Goal: Communication & Community: Answer question/provide support

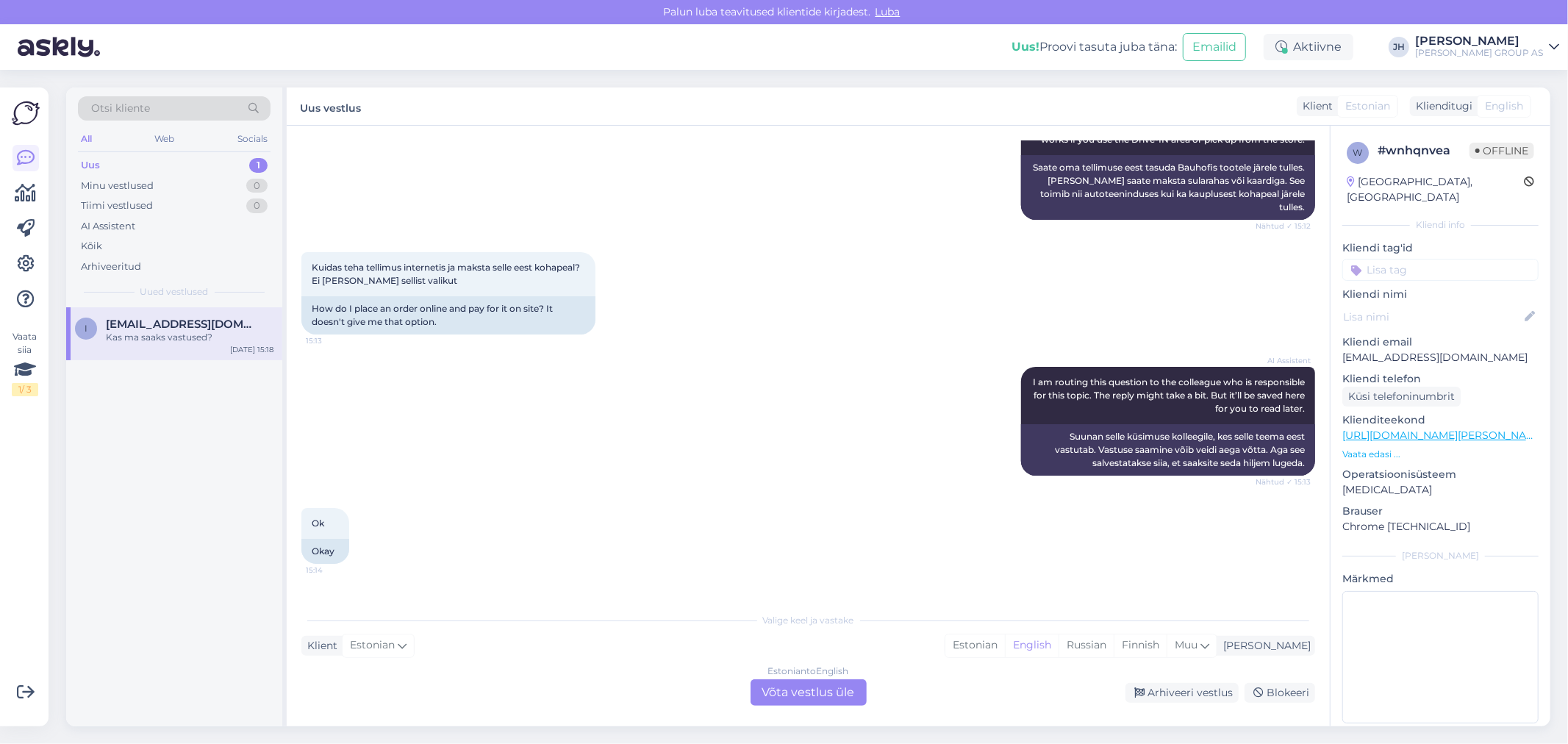
scroll to position [372, 0]
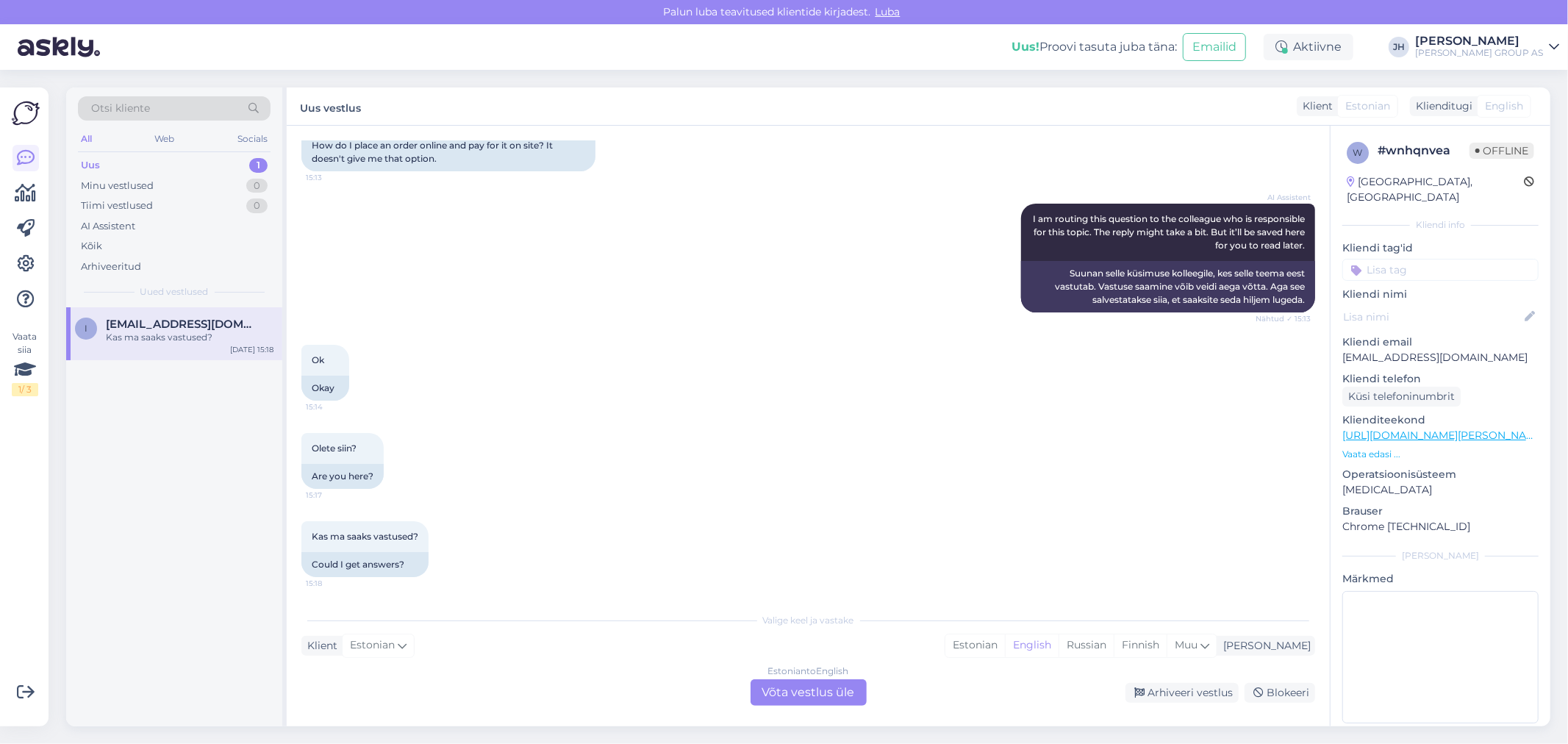
click at [813, 692] on div "Estonian to English Võta vestlus üle" at bounding box center [808, 692] width 116 height 26
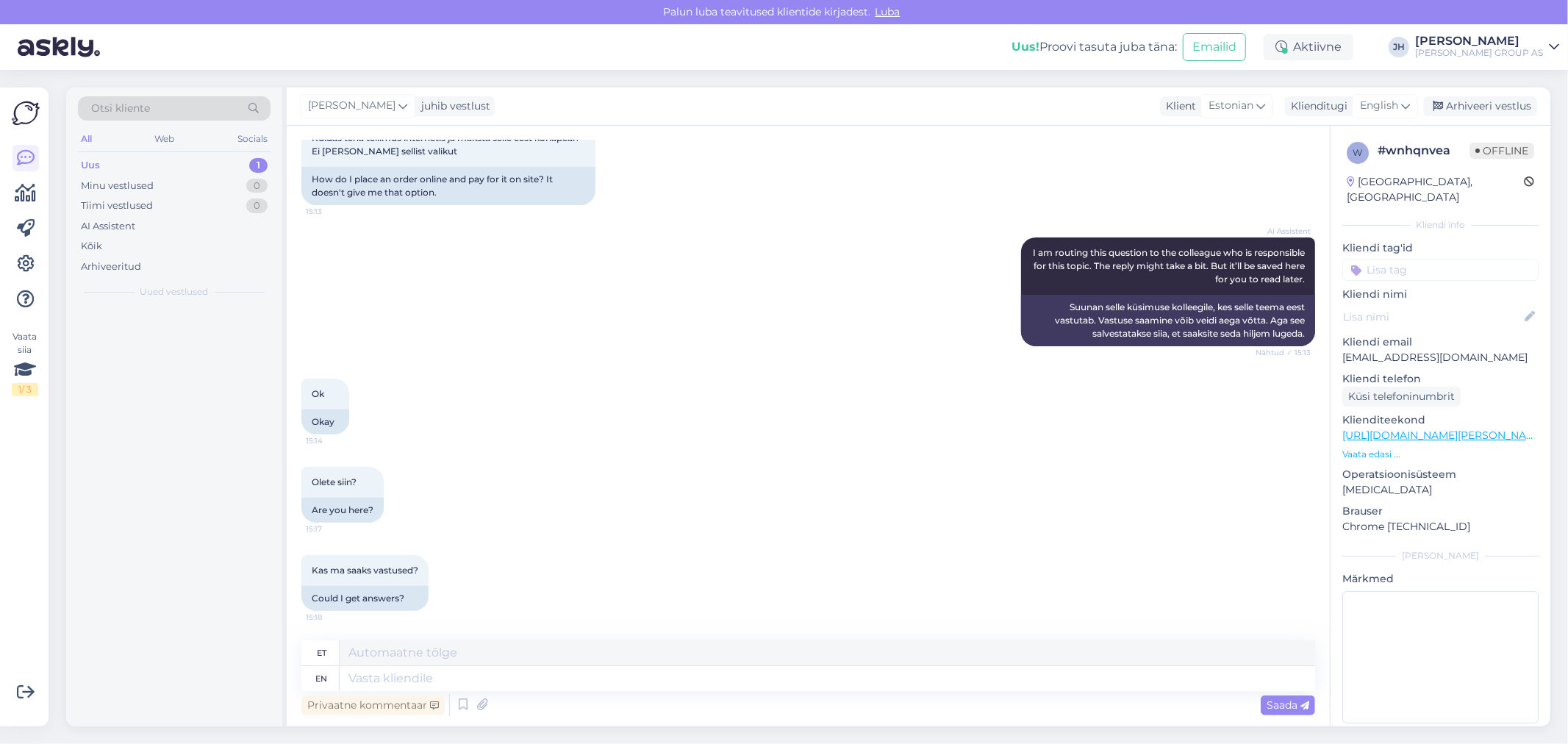
scroll to position [337, 0]
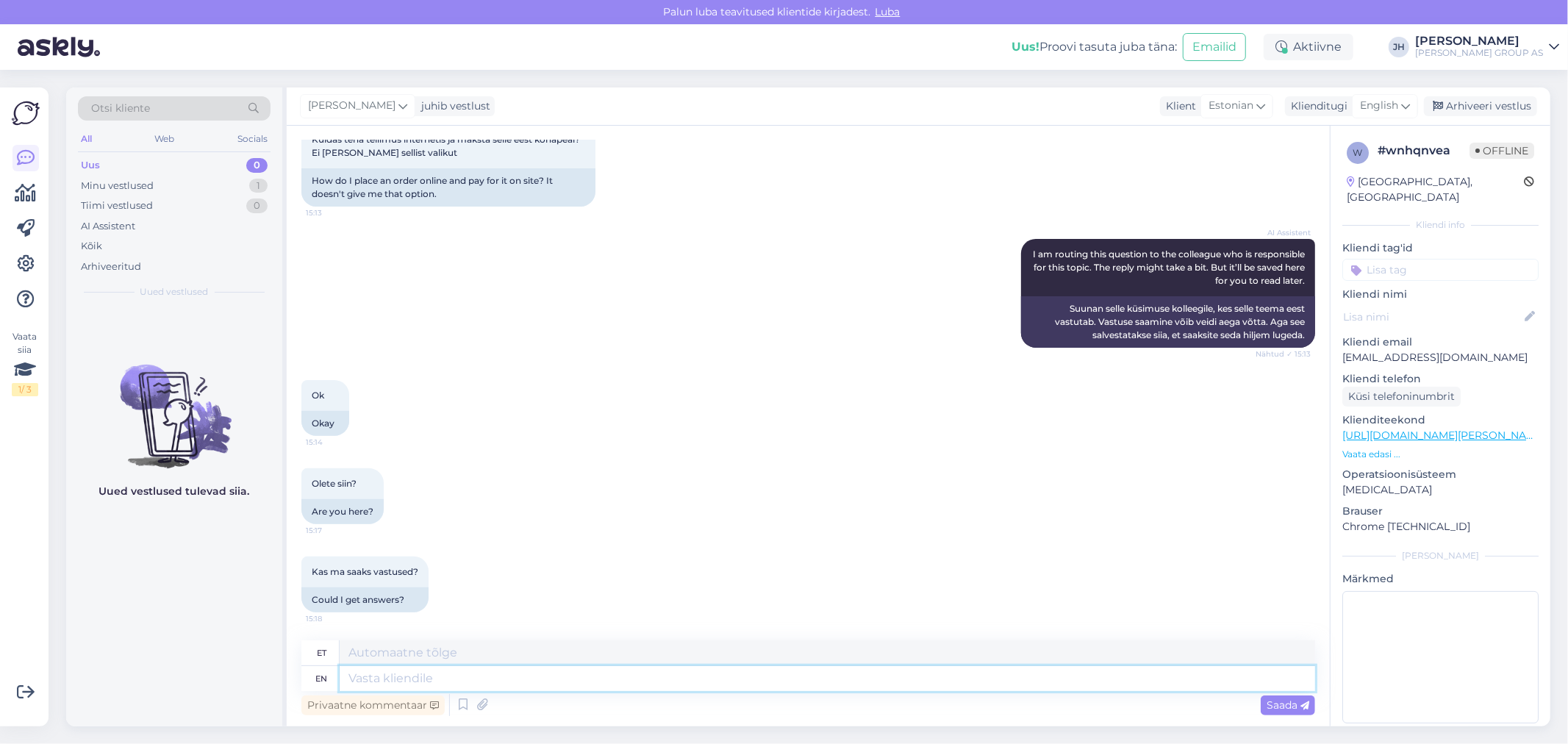
click at [436, 666] on textarea at bounding box center [827, 678] width 975 height 25
click at [350, 651] on textarea at bounding box center [827, 653] width 975 height 25
click at [471, 651] on textarea "Sellist varianti Meie epoe tingimustes ei ole." at bounding box center [827, 653] width 975 height 25
drag, startPoint x: 620, startPoint y: 650, endPoint x: 221, endPoint y: 668, distance: 399.4
click at [221, 668] on div "Otsi kliente All Web Socials Uus 0 Minu vestlused 1 Tiimi vestlused 0 AI Assist…" at bounding box center [808, 407] width 1484 height 639
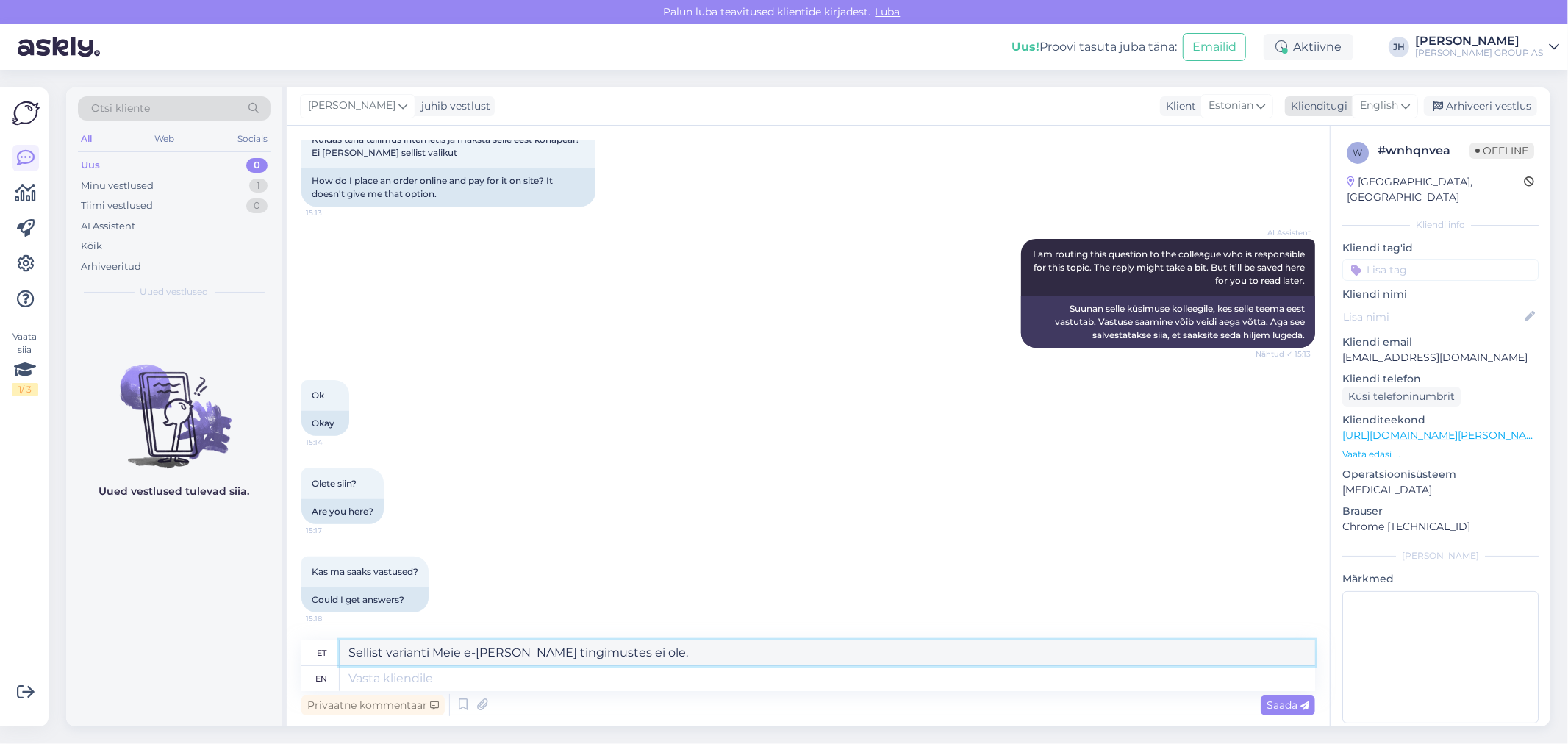
type textarea "Sellist varianti Meie e-[PERSON_NAME] tingimustes ei ole."
click at [1409, 101] on icon at bounding box center [1406, 106] width 9 height 16
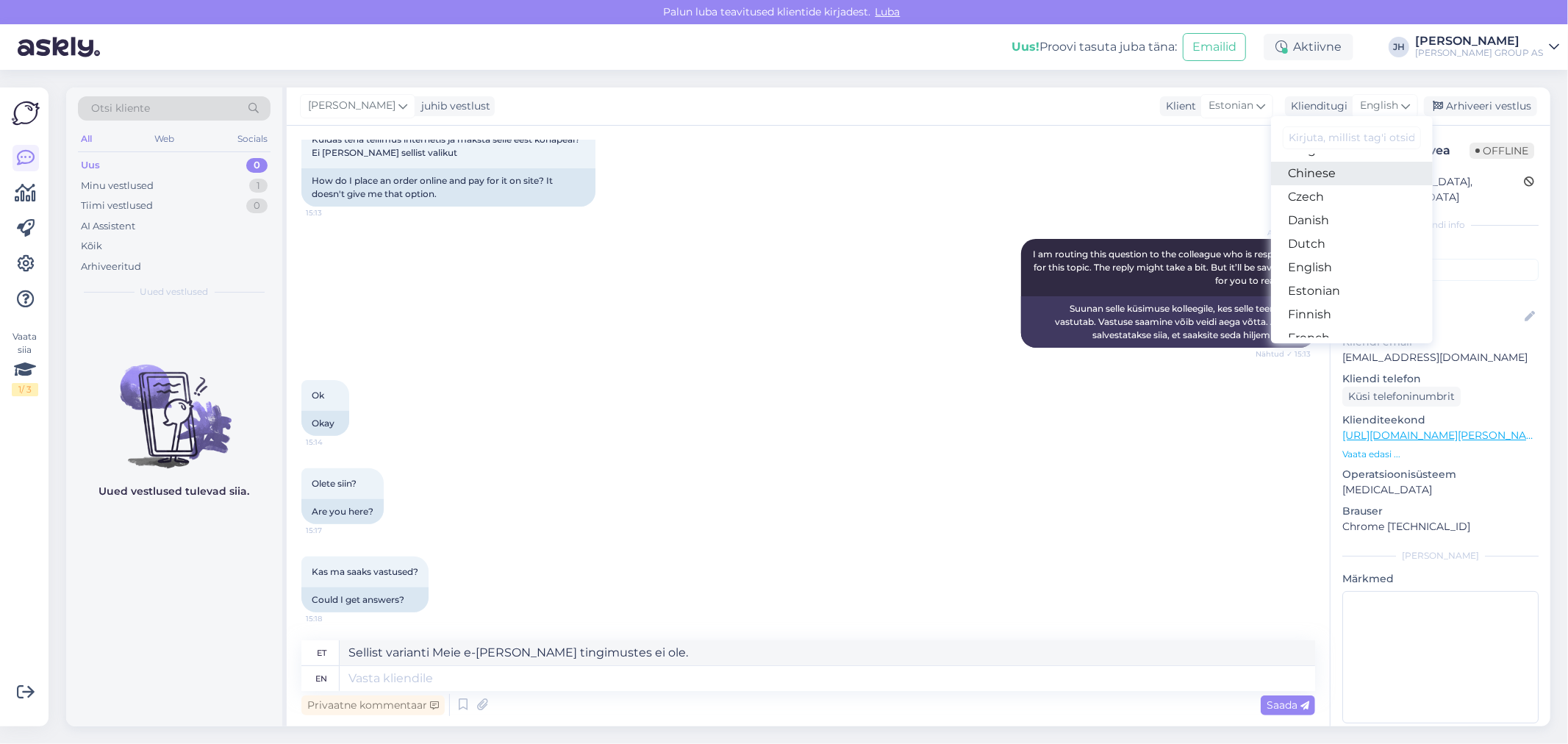
scroll to position [163, 0]
click at [1326, 196] on link "Estonian" at bounding box center [1352, 196] width 162 height 23
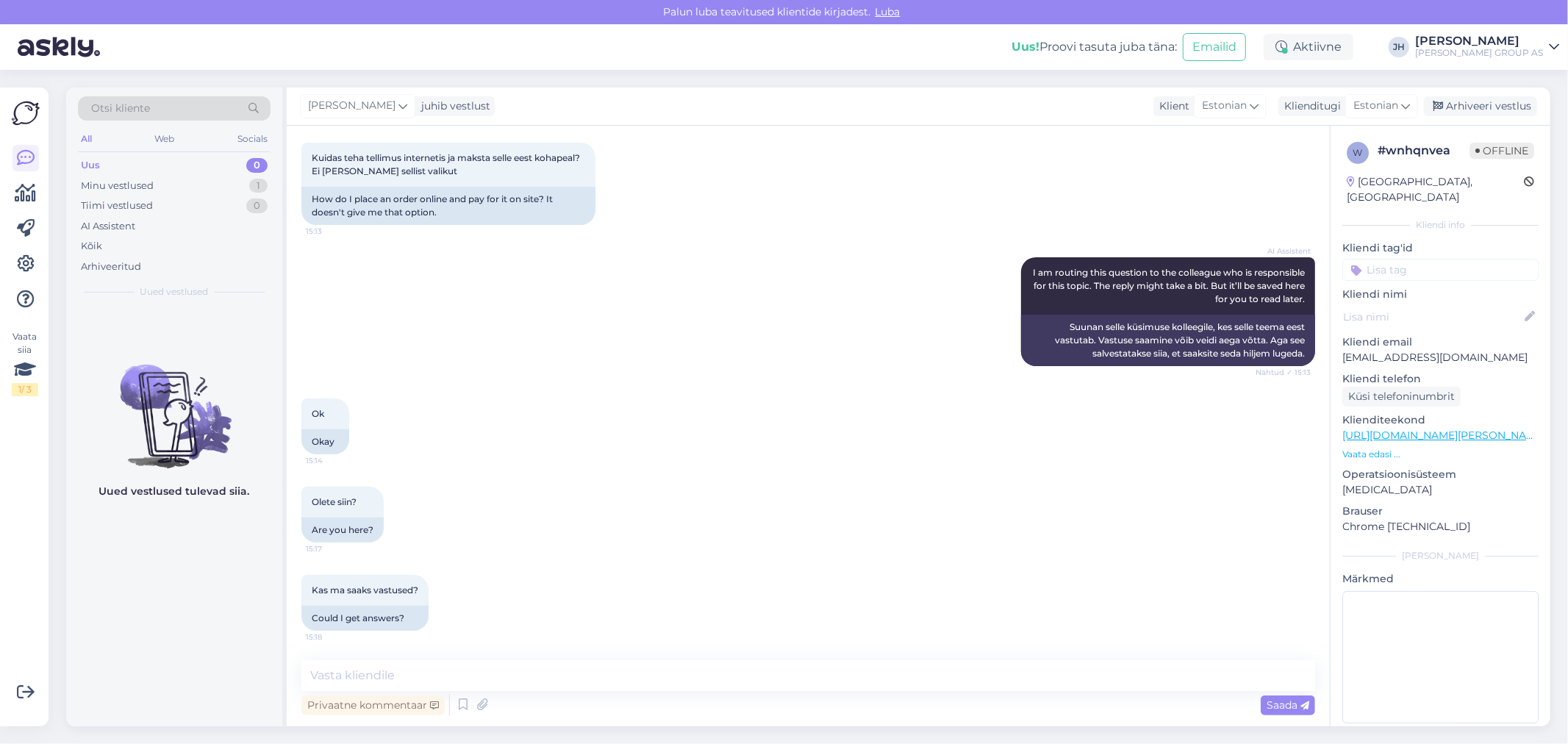
scroll to position [317, 0]
click at [516, 667] on textarea at bounding box center [808, 675] width 1013 height 31
paste textarea "Sellist varianti Meie e-[PERSON_NAME] tingimustes ei ole."
type textarea "Sellist varianti Meie e-[PERSON_NAME] tingimustes ei ole."
click at [1283, 701] on span "Saada" at bounding box center [1287, 705] width 43 height 13
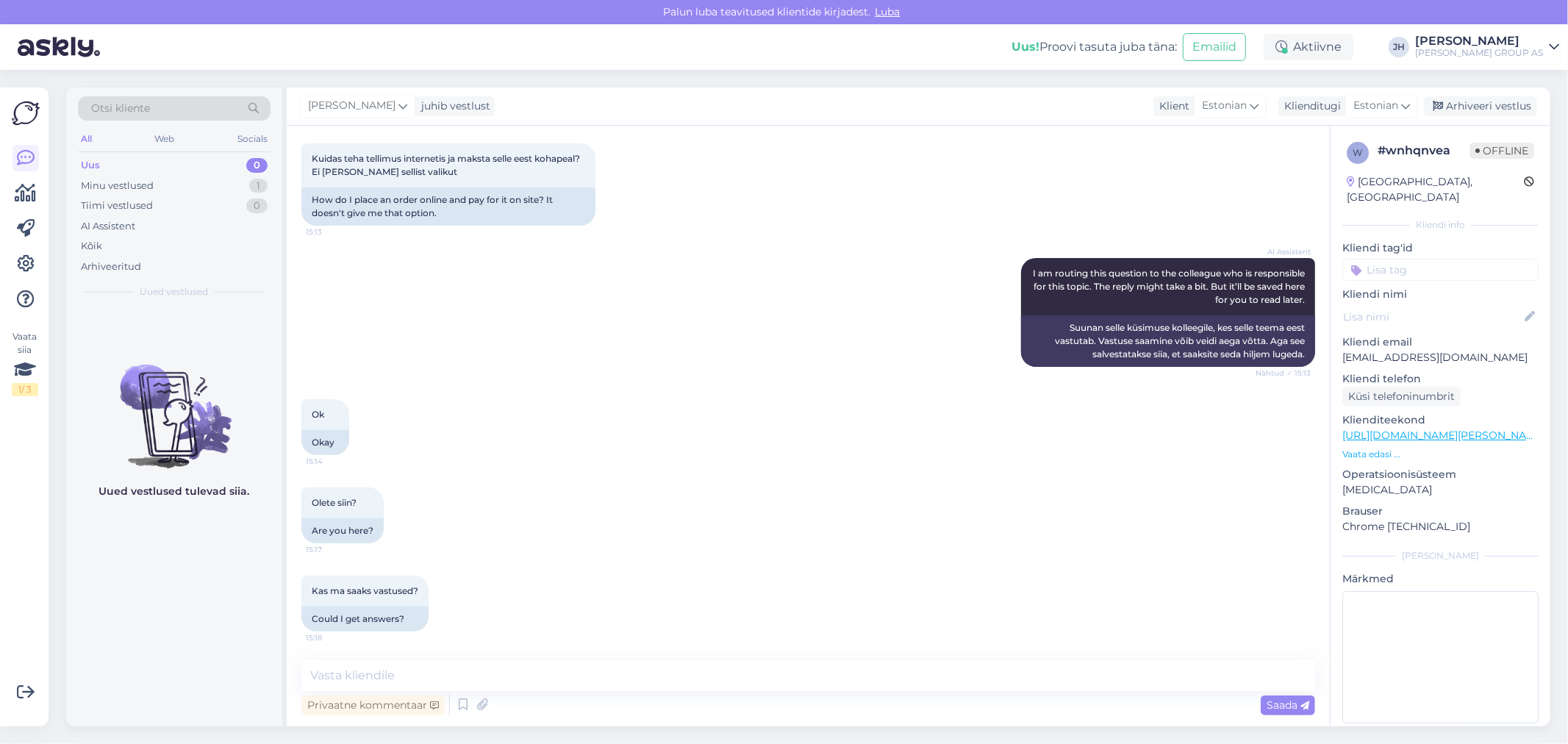
scroll to position [381, 0]
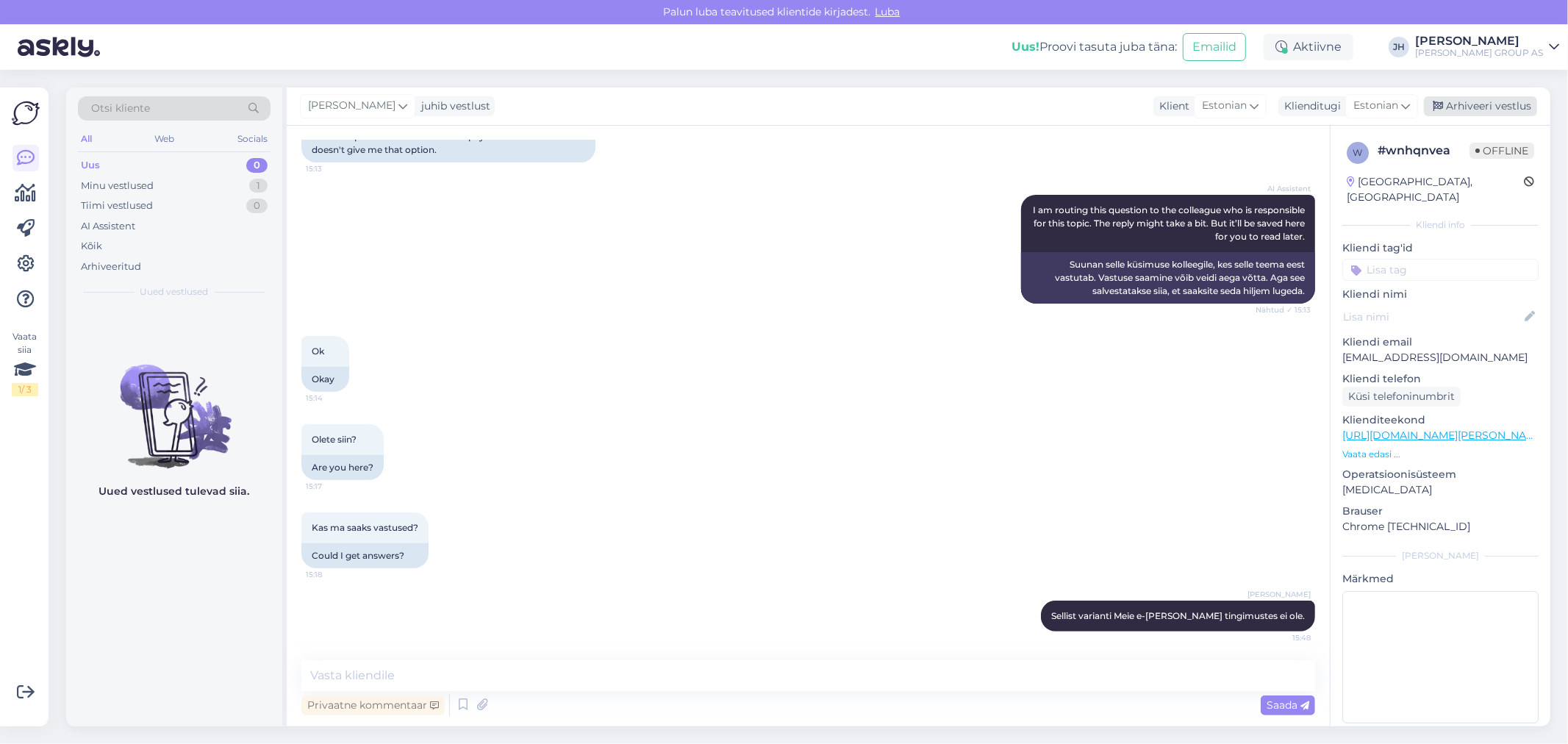
click at [1480, 103] on div "Arhiveeri vestlus" at bounding box center [1480, 106] width 113 height 20
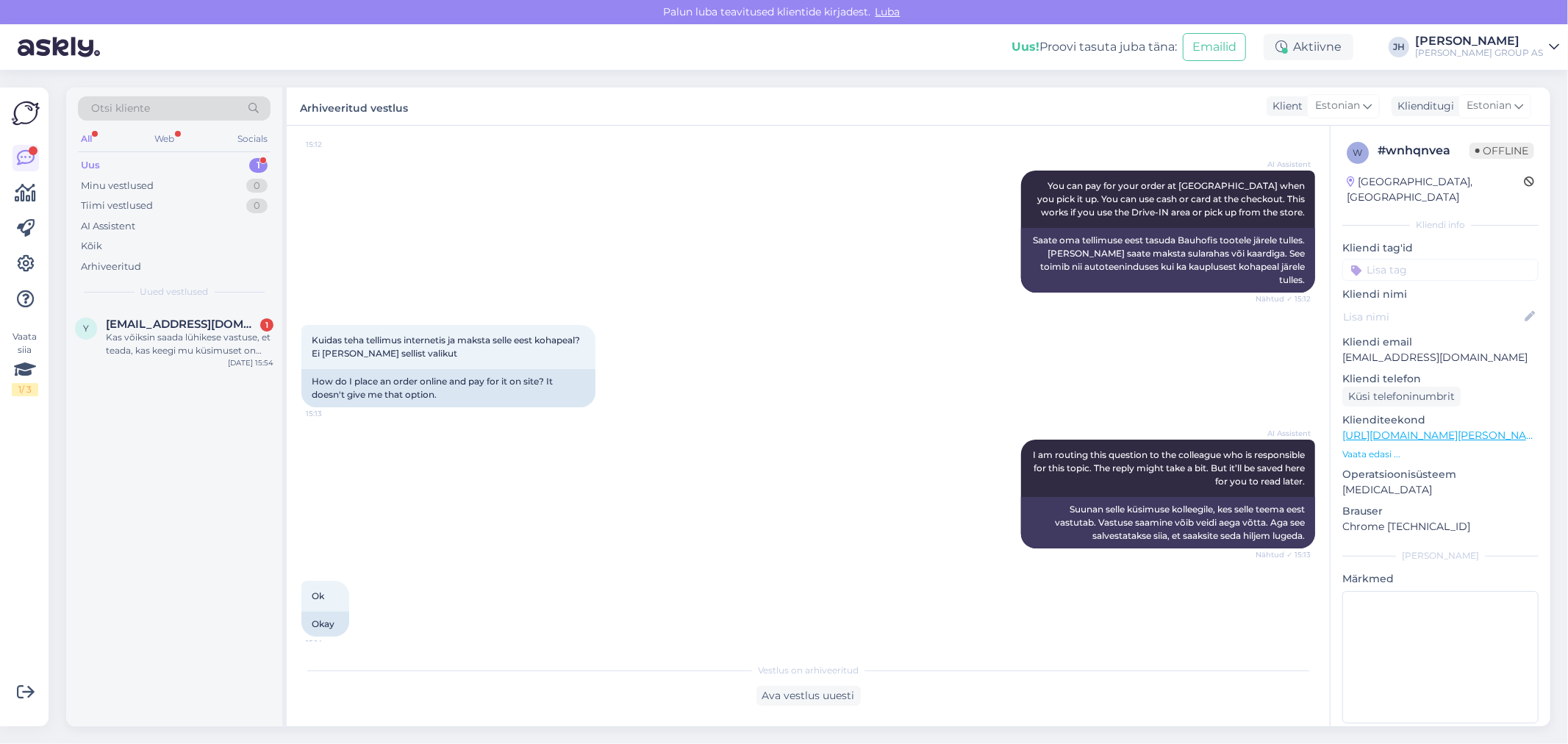
scroll to position [817, 0]
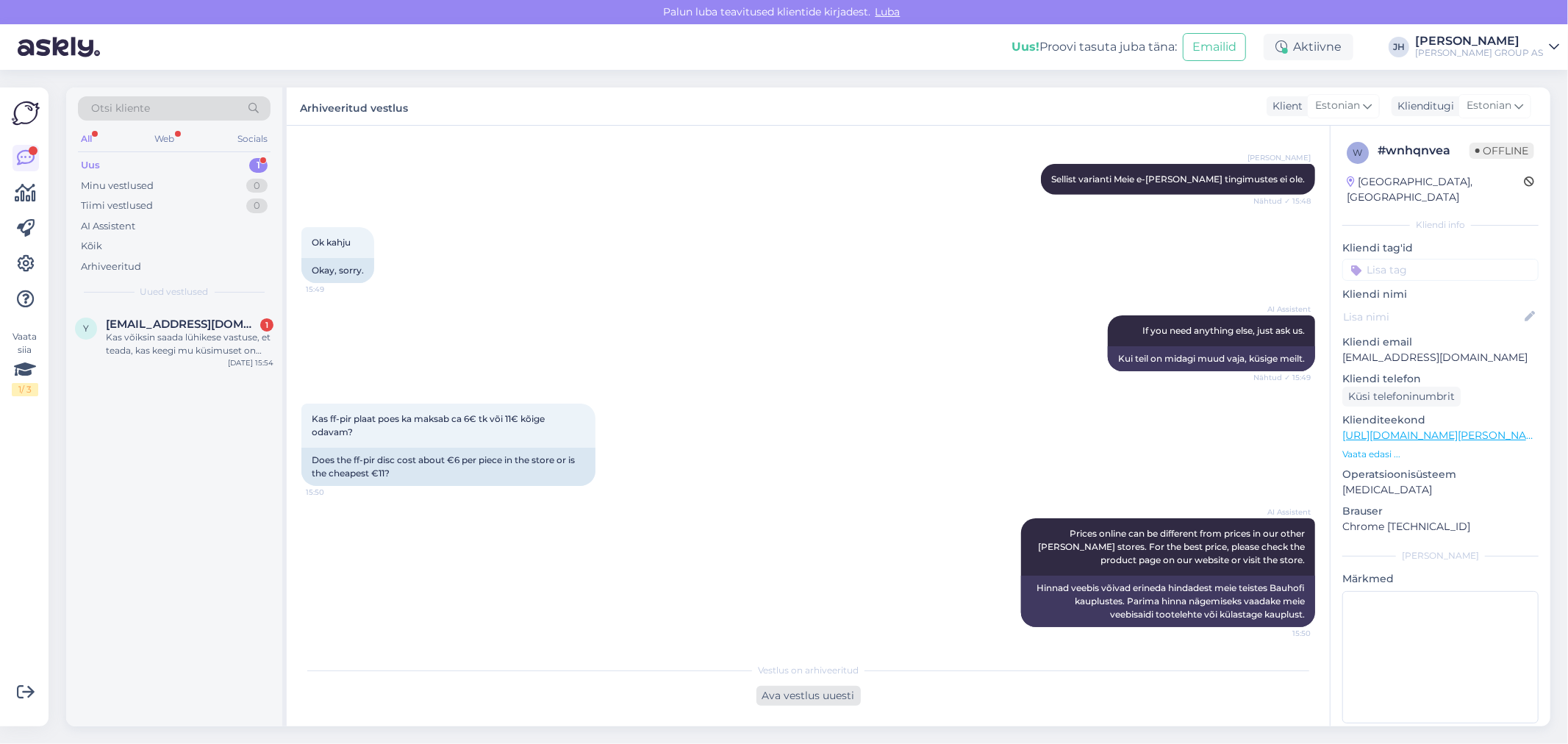
click at [823, 692] on div "Ava vestlus uuesti" at bounding box center [808, 695] width 104 height 20
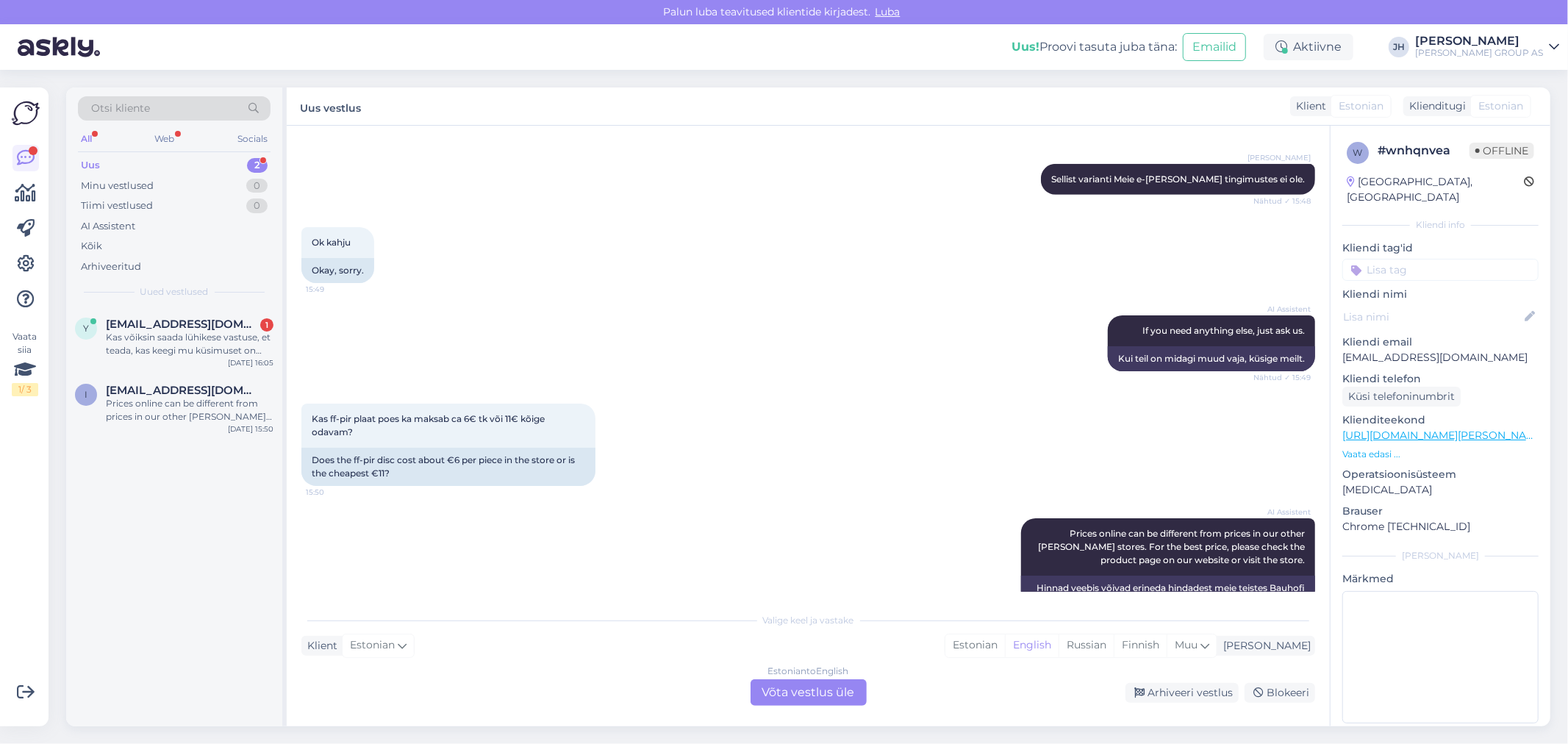
click at [826, 694] on div "Estonian to English Võta vestlus üle" at bounding box center [808, 692] width 116 height 26
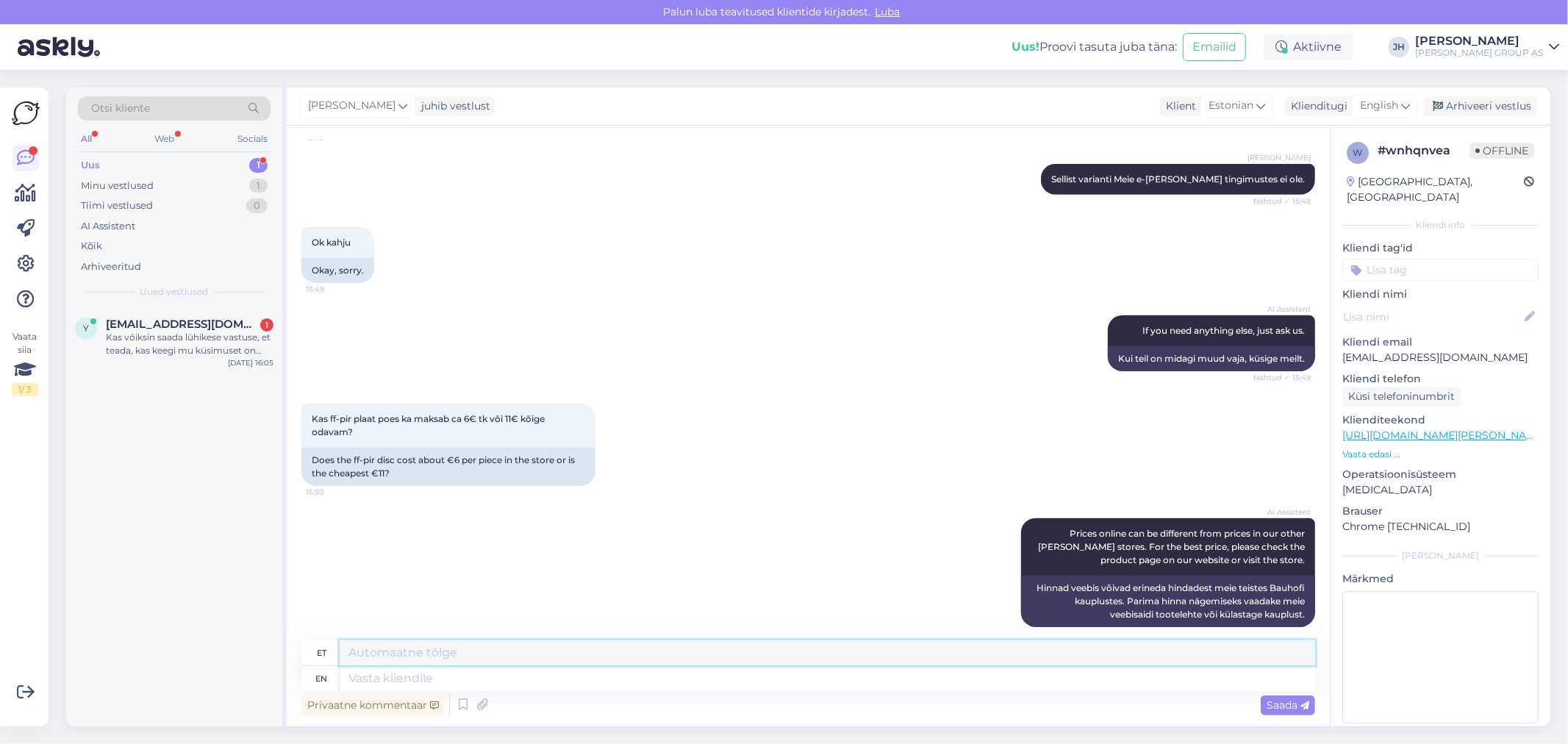
click at [502, 649] on textarea at bounding box center [827, 653] width 975 height 25
drag, startPoint x: 677, startPoint y: 653, endPoint x: 293, endPoint y: 671, distance: 384.4
click at [293, 671] on div "Vestlus algas [DATE] Tere. Kas tellimuse eest on võimalik maksta kohapeal?? 15:…" at bounding box center [808, 426] width 1043 height 600
paste textarea "[EMAIL_ADDRESS][DOMAIN_NAME]"
type textarea "j"
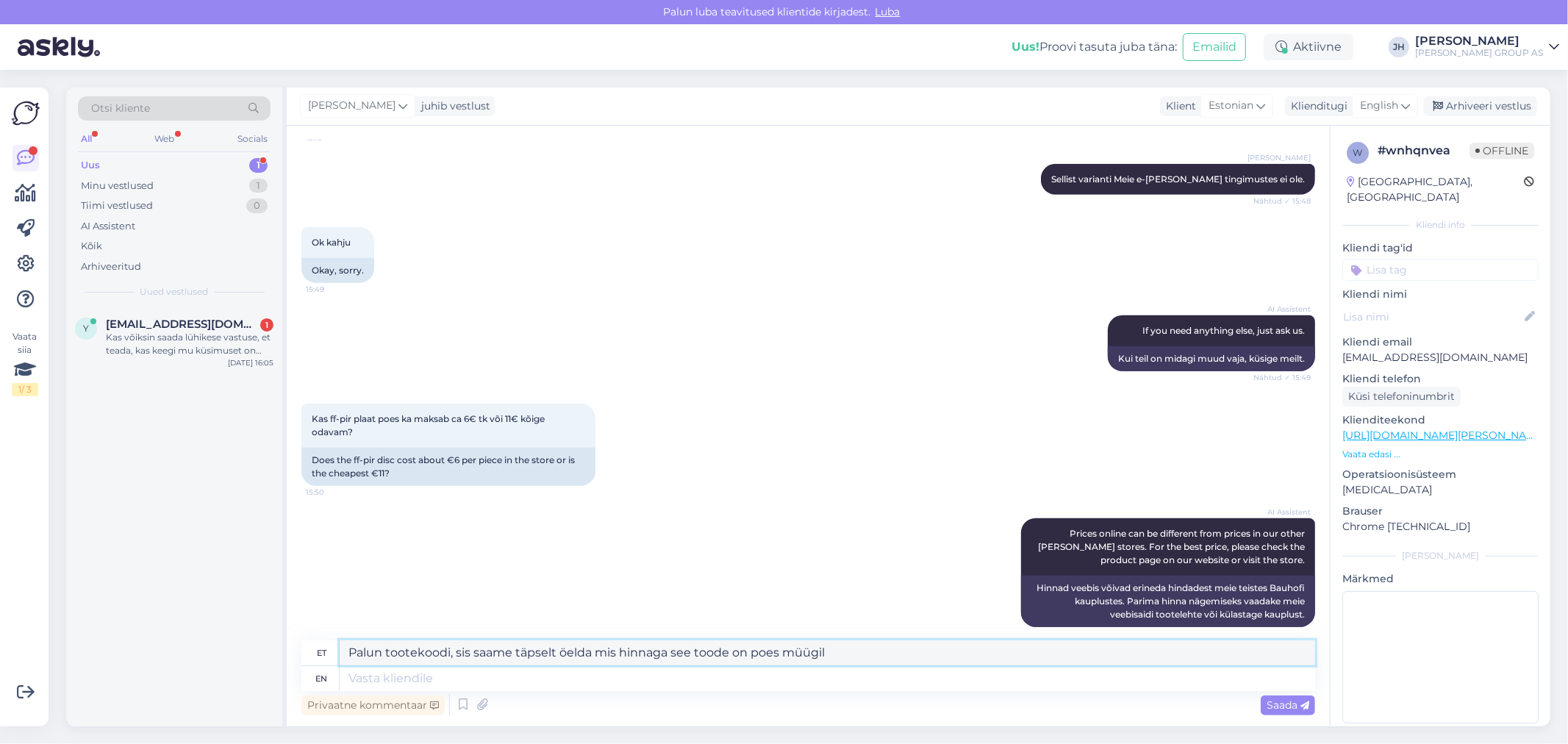
drag, startPoint x: 849, startPoint y: 656, endPoint x: 212, endPoint y: 618, distance: 638.1
click at [219, 628] on div "Otsi kliente All Web Socials Uus 1 Minu vestlused 1 Tiimi vestlused 0 AI Assist…" at bounding box center [808, 407] width 1484 height 639
type textarea "Palun tootekoodi, sis saame täpselt öelda mis hinnaga see toode on poes müügil"
click at [1406, 102] on icon at bounding box center [1406, 106] width 9 height 16
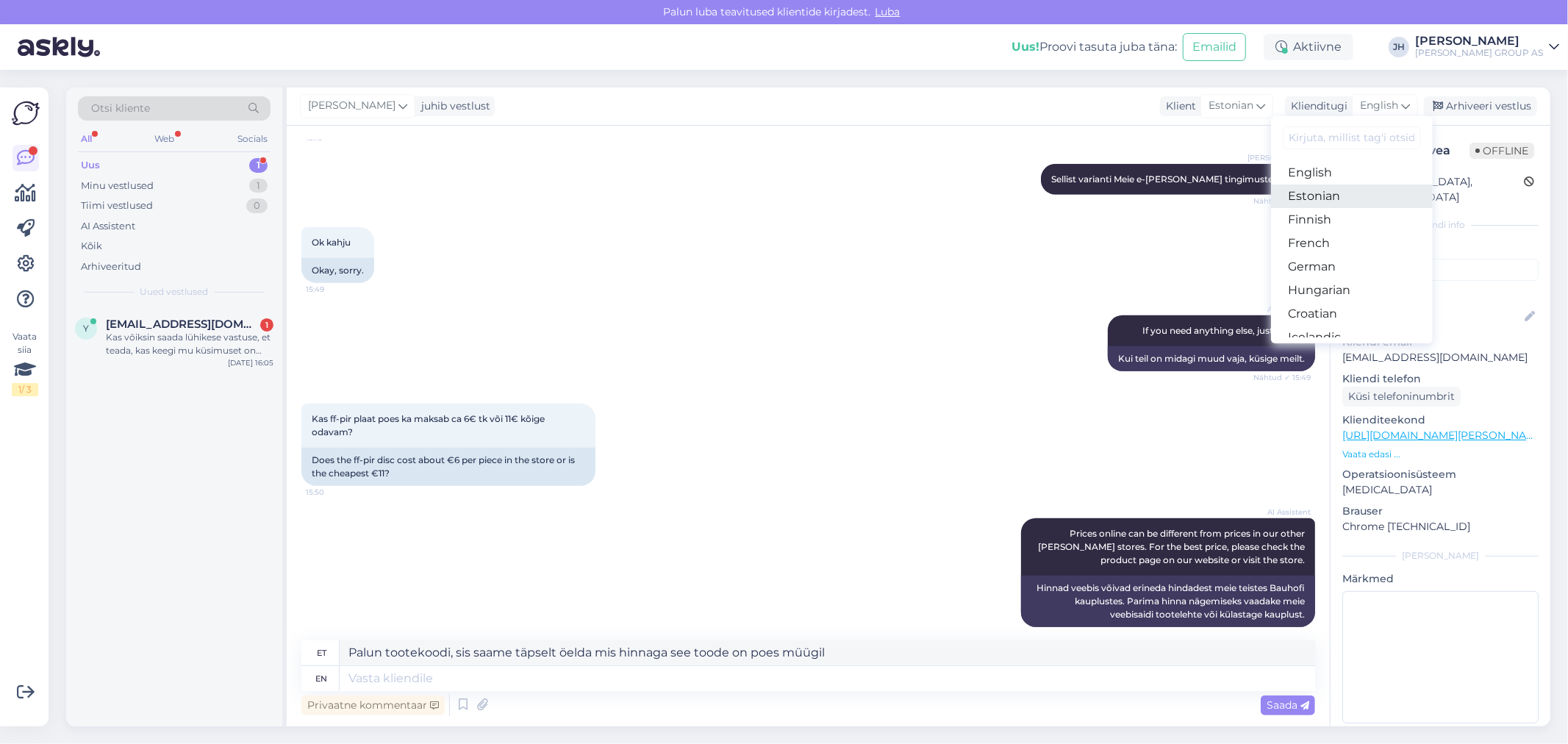
click at [1318, 196] on link "Estonian" at bounding box center [1352, 196] width 162 height 23
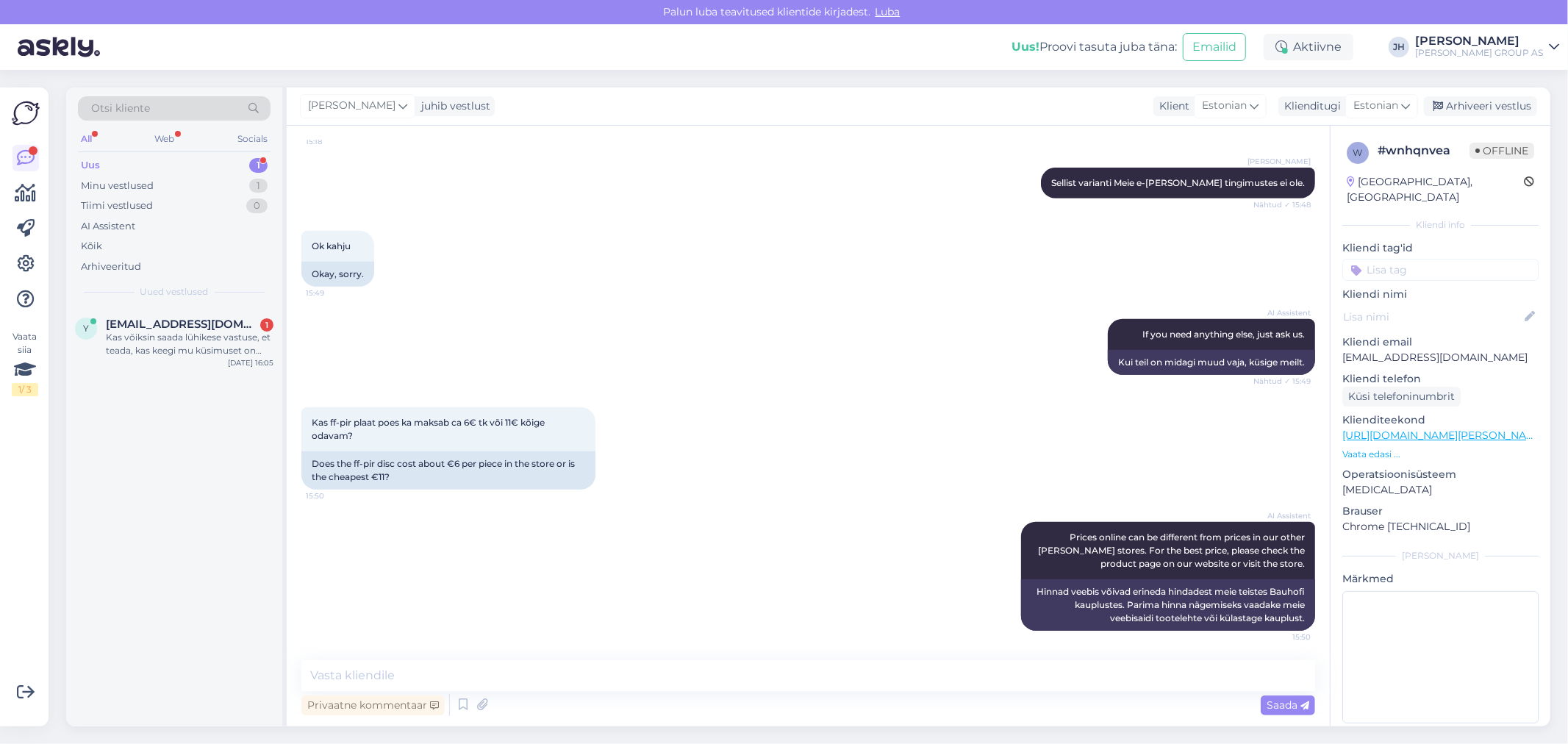
scroll to position [812, 0]
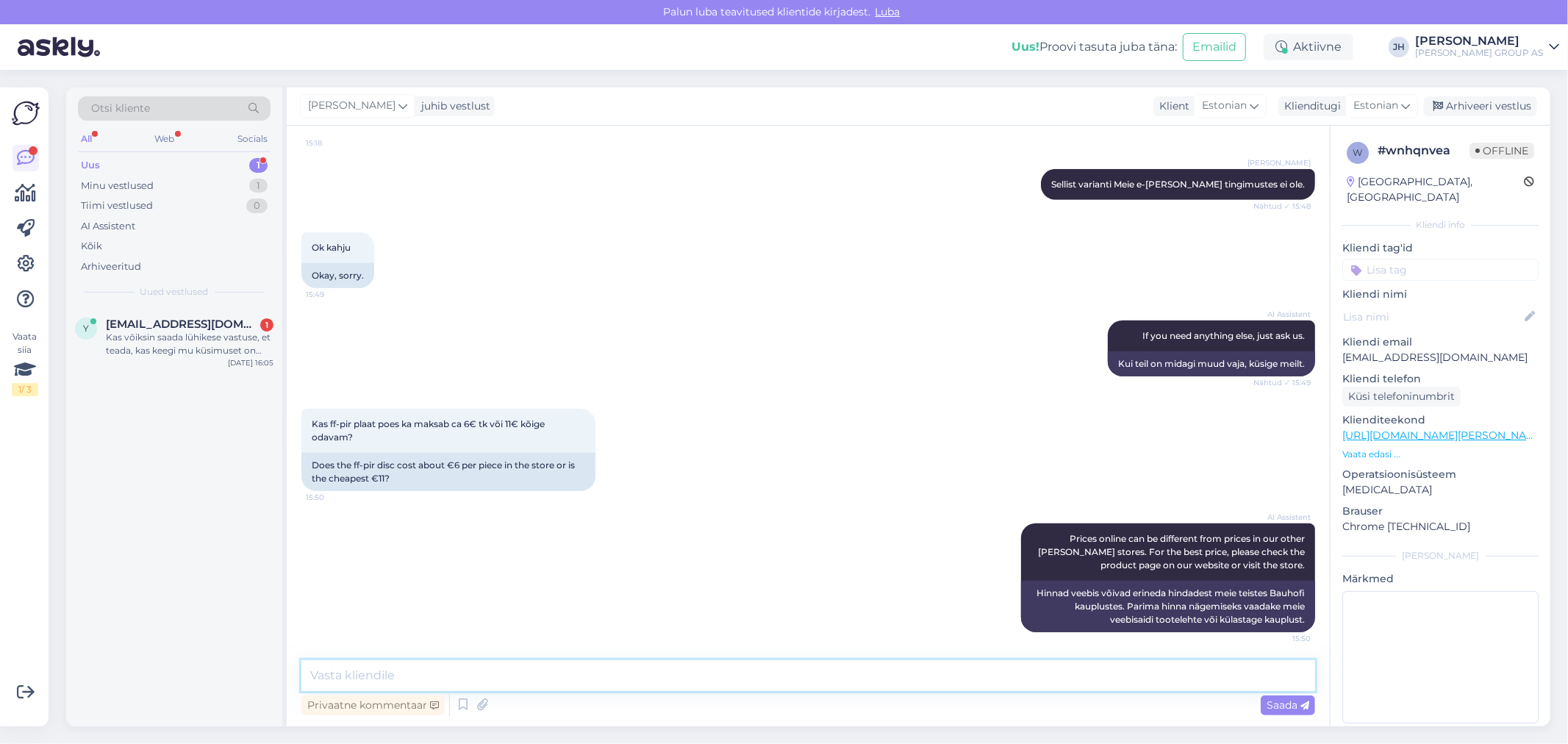
click at [381, 671] on textarea at bounding box center [808, 675] width 1013 height 31
paste textarea "Palun tootekoodi, sis saame täpselt öelda mis hinnaga see toode on poes müügil"
click at [428, 672] on textarea "Palun tootekoodi, sis saame täpselt öelda mis hinnaga see toode on poes müügil" at bounding box center [808, 675] width 1013 height 31
type textarea "Palun tootekoodi, siis saame täpselt öelda mis hinnaga see toode on poes müügil"
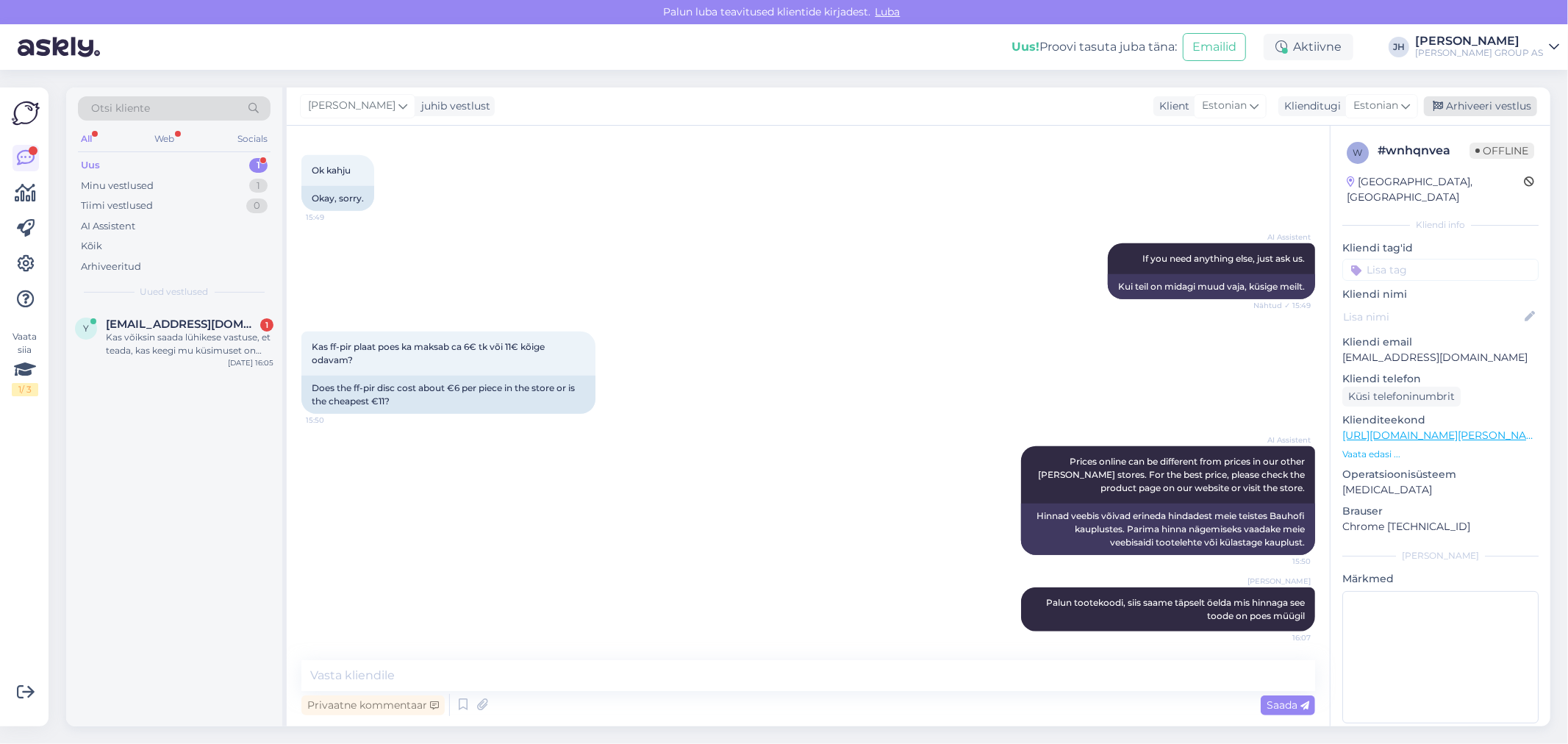
click at [1459, 99] on div "Arhiveeri vestlus" at bounding box center [1480, 106] width 113 height 20
click at [162, 324] on span "[EMAIL_ADDRESS][DOMAIN_NAME]" at bounding box center [182, 324] width 153 height 13
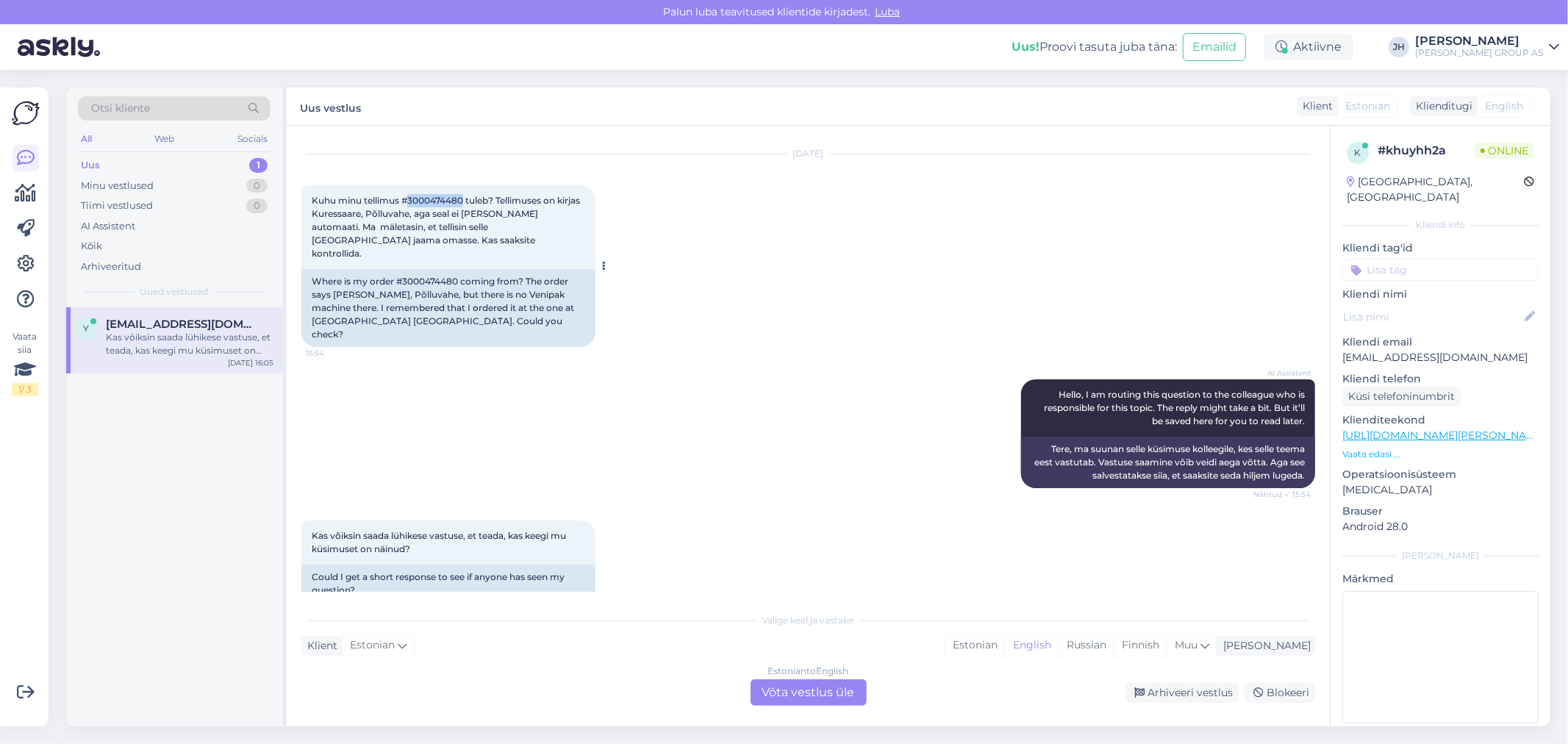
drag, startPoint x: 463, startPoint y: 198, endPoint x: 407, endPoint y: 186, distance: 57.3
click at [407, 186] on div "Kuhu minu tellimus #3000474480 tuleb? Tellimuses on kirjas Kuressaare, Põlluvah…" at bounding box center [448, 228] width 294 height 84
copy span "3000474480"
click at [809, 696] on div "Estonian to English Võta vestlus üle" at bounding box center [808, 692] width 116 height 26
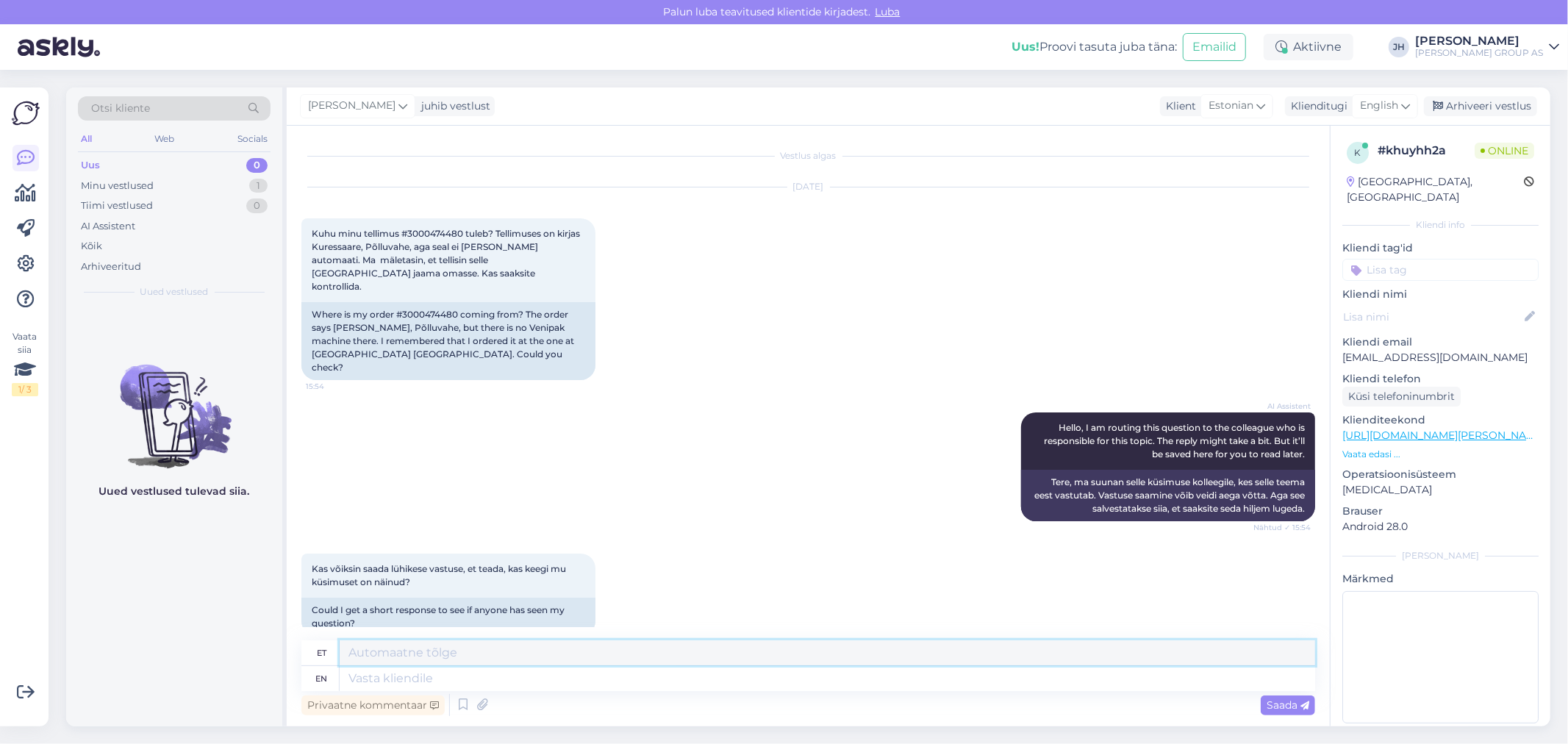
click at [544, 641] on textarea at bounding box center [827, 653] width 975 height 25
drag, startPoint x: 611, startPoint y: 656, endPoint x: 285, endPoint y: 622, distance: 327.8
click at [287, 622] on div "Vestlus algas [DATE] Kuhu minu tellimus #3000474480 tuleb? Tellimuses on kirjas…" at bounding box center [808, 426] width 1043 height 600
type textarea "Tere. Kohe kontrollime, kus on teie tellimus."
click at [1409, 99] on icon at bounding box center [1406, 106] width 9 height 16
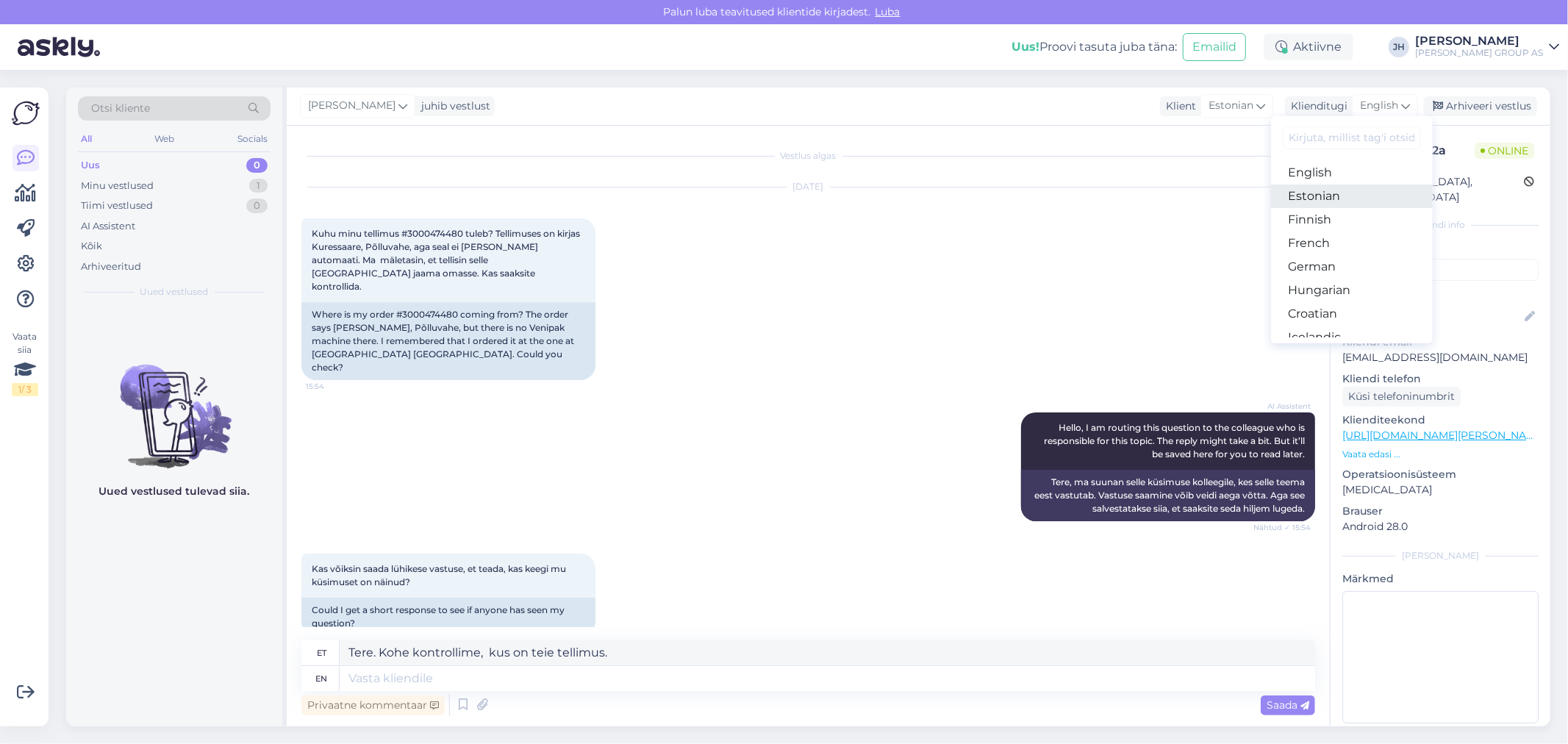
click at [1326, 195] on link "Estonian" at bounding box center [1352, 196] width 162 height 23
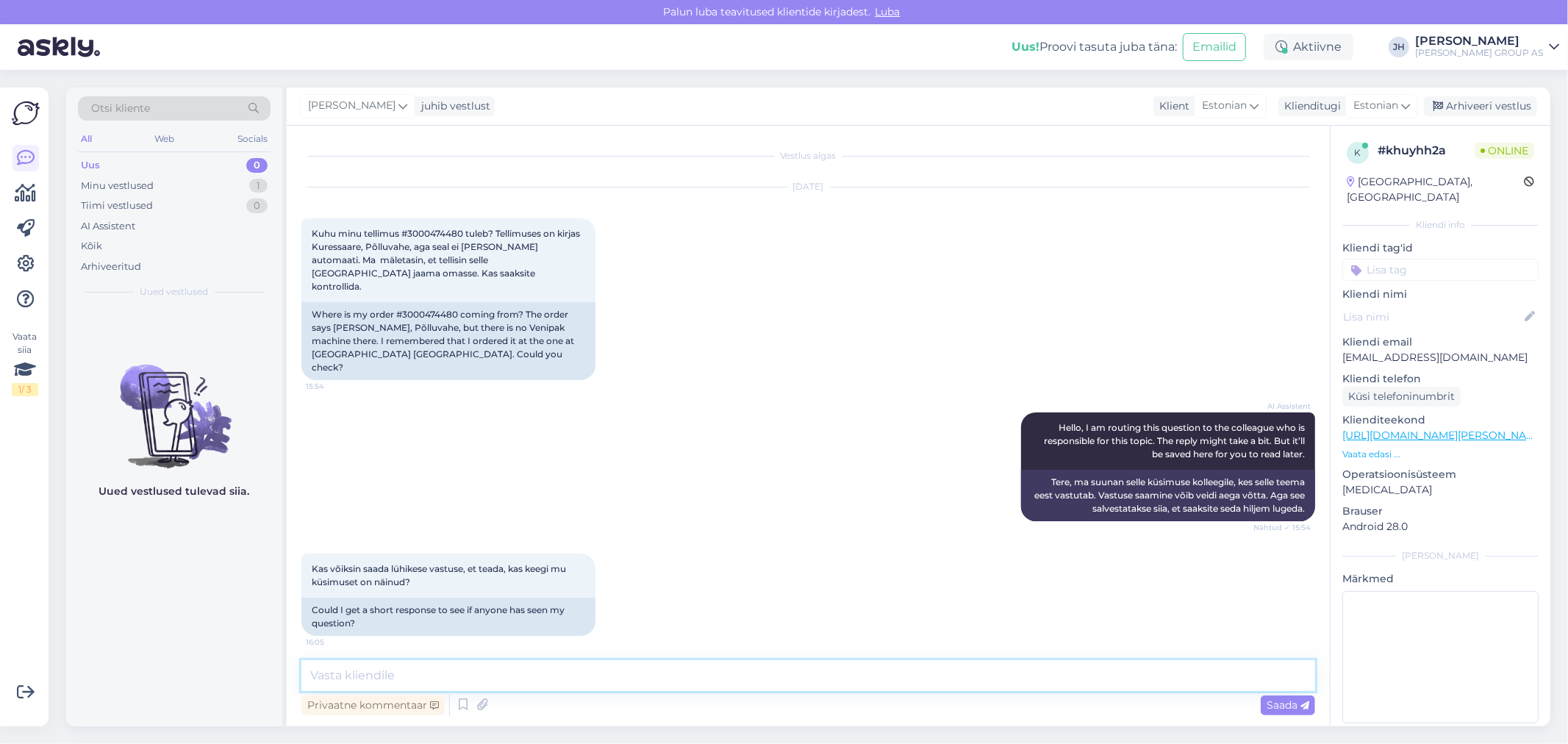
click at [370, 665] on textarea at bounding box center [808, 675] width 1013 height 31
paste textarea "Tere. Kohe kontrollime, kus on teie tellimus."
type textarea "Tere. Kohe kontrollime, kus on teie tellimus."
click at [1280, 707] on span "Saada" at bounding box center [1287, 705] width 43 height 13
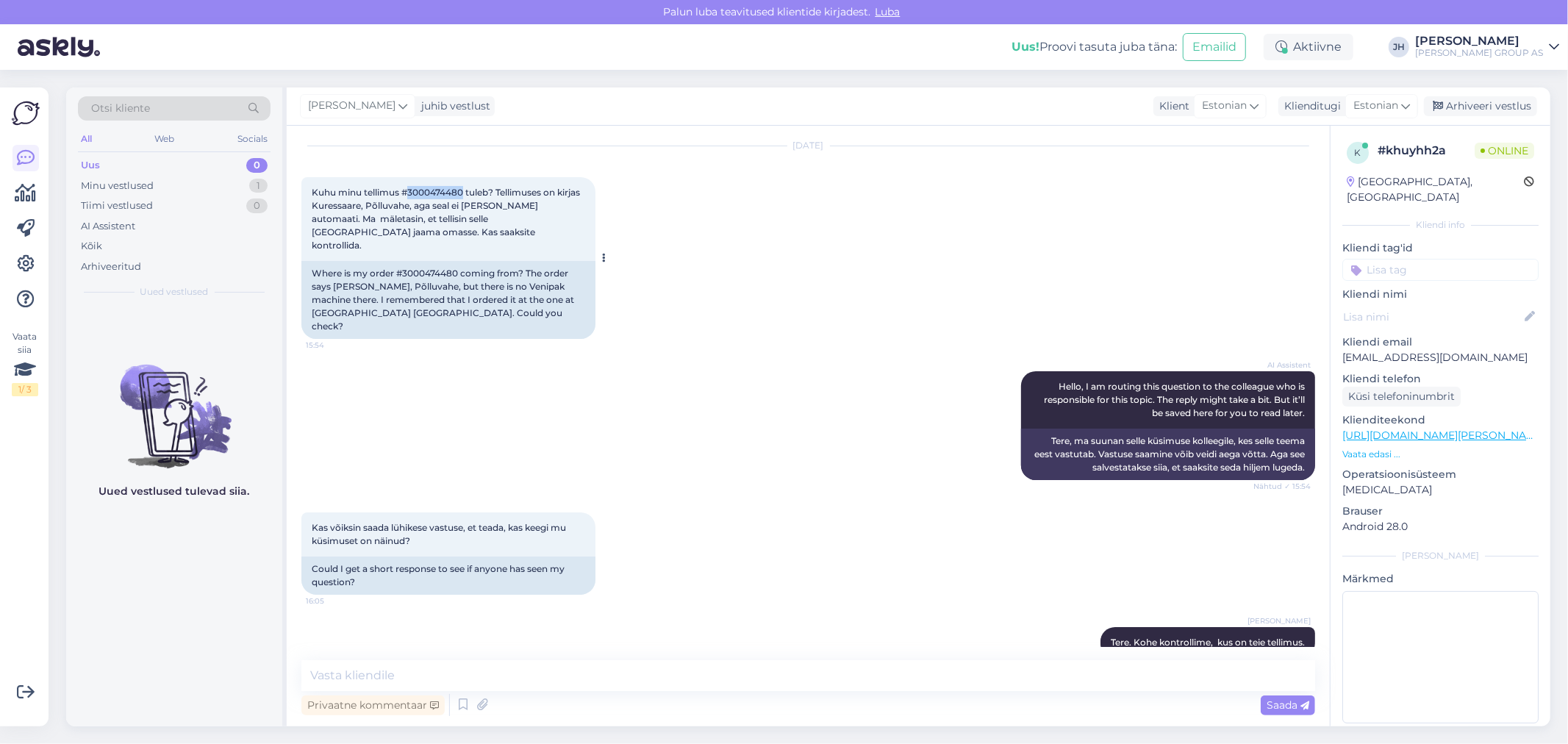
drag, startPoint x: 465, startPoint y: 189, endPoint x: 408, endPoint y: 180, distance: 57.7
click at [408, 180] on div "Kuhu minu tellimus #3000474480 tuleb? Tellimuses on kirjas Kuressaare, Põlluvah…" at bounding box center [448, 219] width 294 height 84
copy span "3000474480"
drag, startPoint x: 453, startPoint y: 677, endPoint x: 459, endPoint y: 671, distance: 8.5
click at [453, 675] on textarea at bounding box center [808, 675] width 1013 height 31
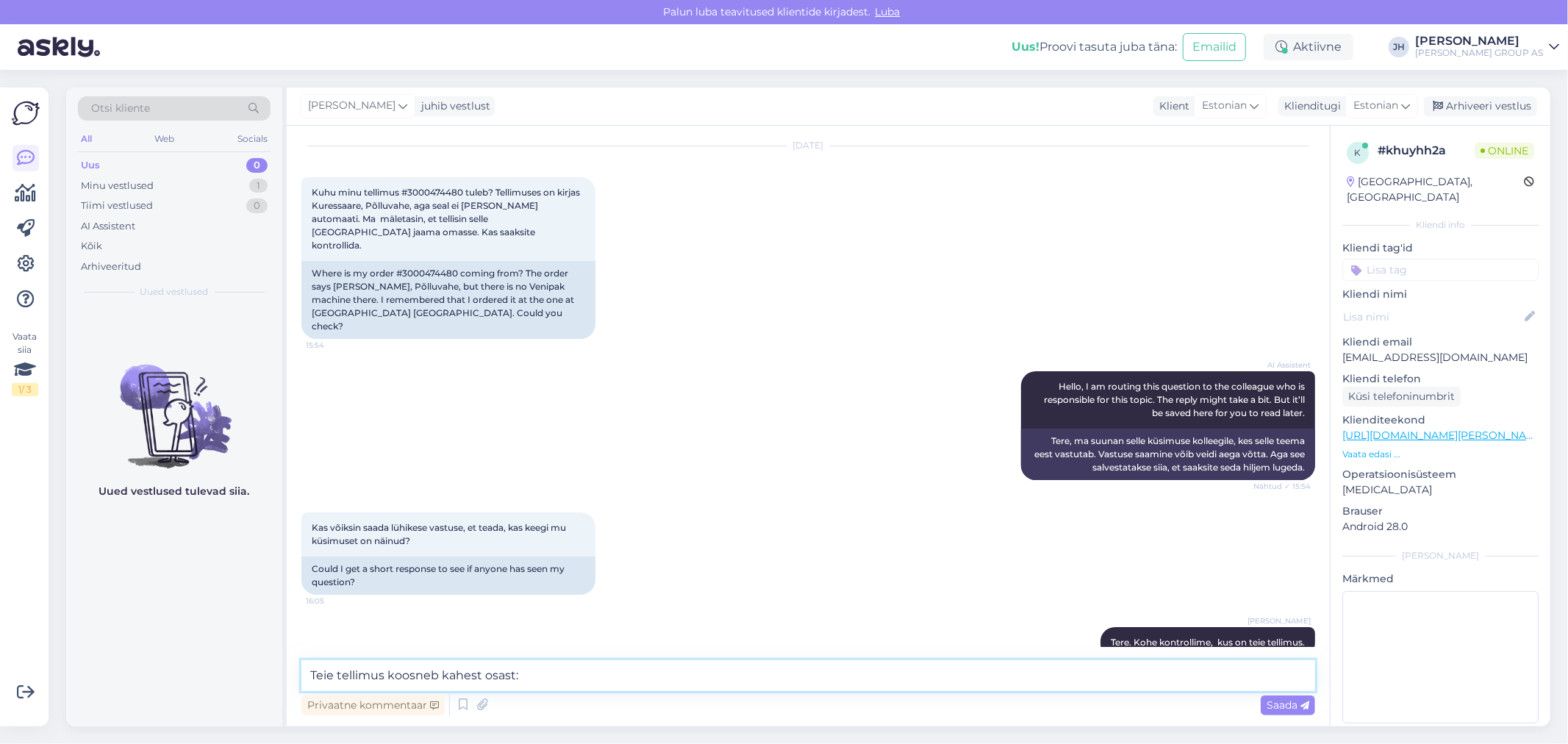
drag, startPoint x: 541, startPoint y: 678, endPoint x: 553, endPoint y: 674, distance: 12.6
click at [541, 678] on textarea "Teie tellimus koosneb kahest osast:" at bounding box center [808, 675] width 1013 height 31
paste textarea "E3000474480_1"
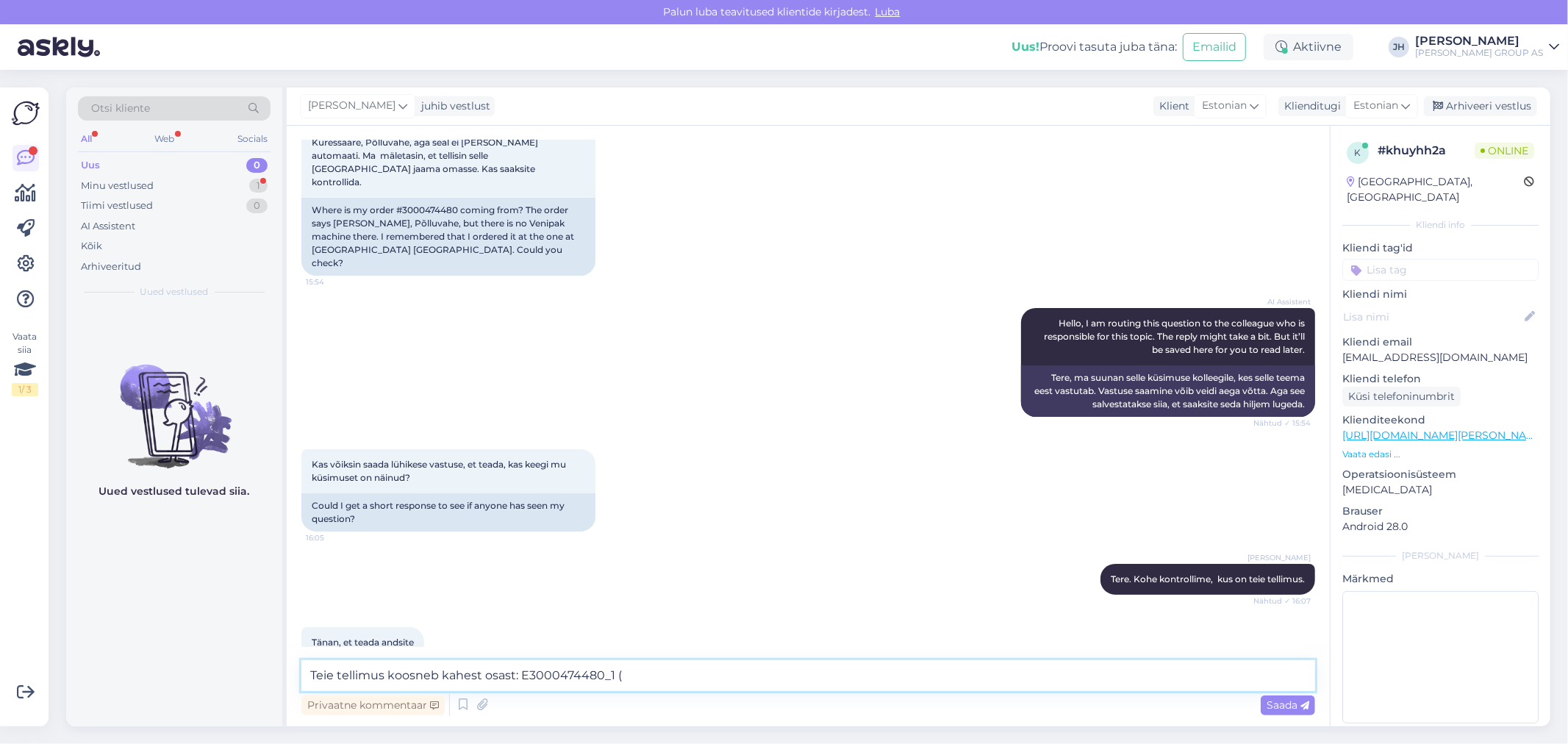
click at [626, 674] on textarea "Teie tellimus koosneb kahest osast: E3000474480_1 (" at bounding box center [808, 675] width 1013 height 31
type textarea "Teie tellimus koosneb kahest osast: E3000474480_1"
click at [1289, 704] on span "Saada" at bounding box center [1287, 705] width 43 height 13
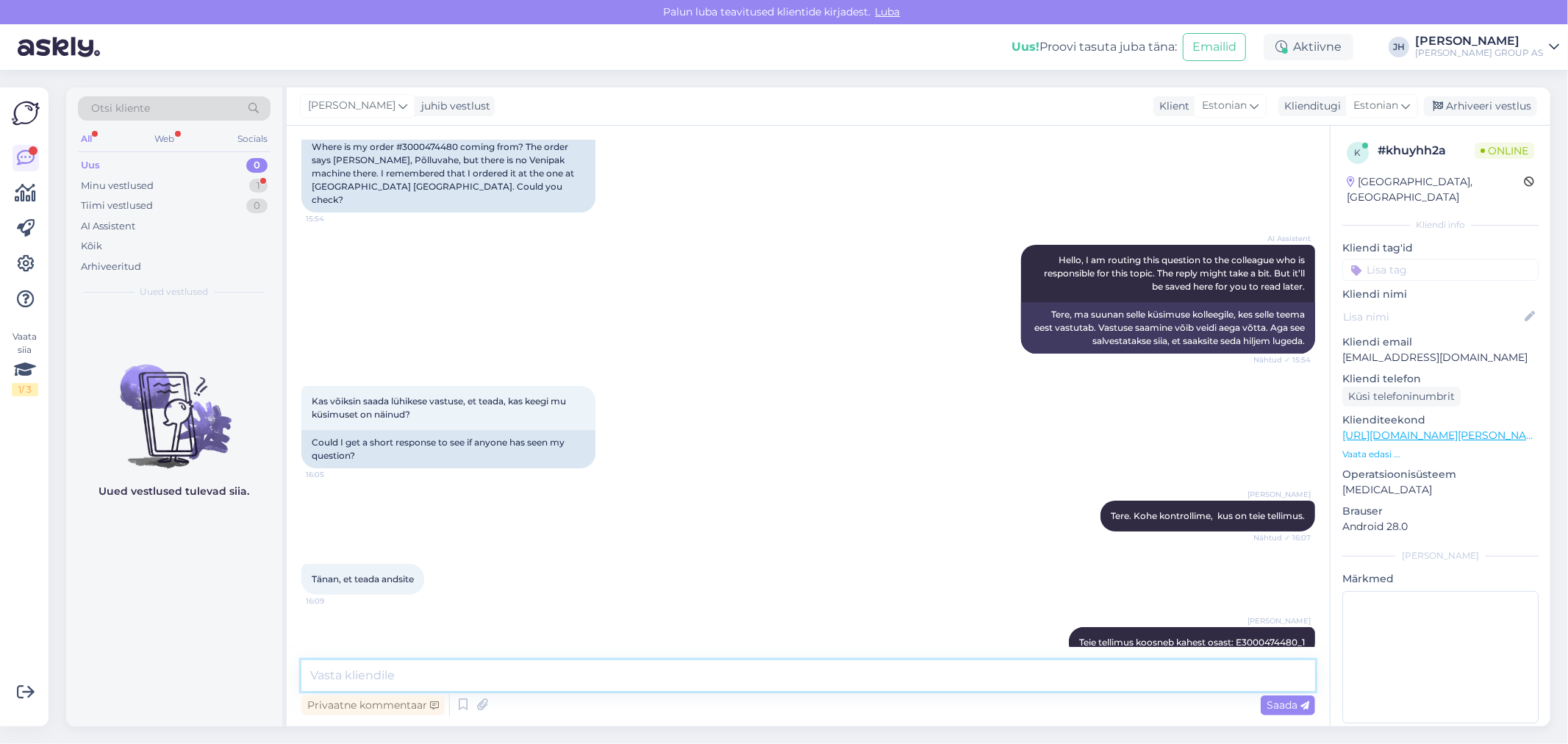
click at [414, 678] on textarea at bounding box center [808, 675] width 1013 height 31
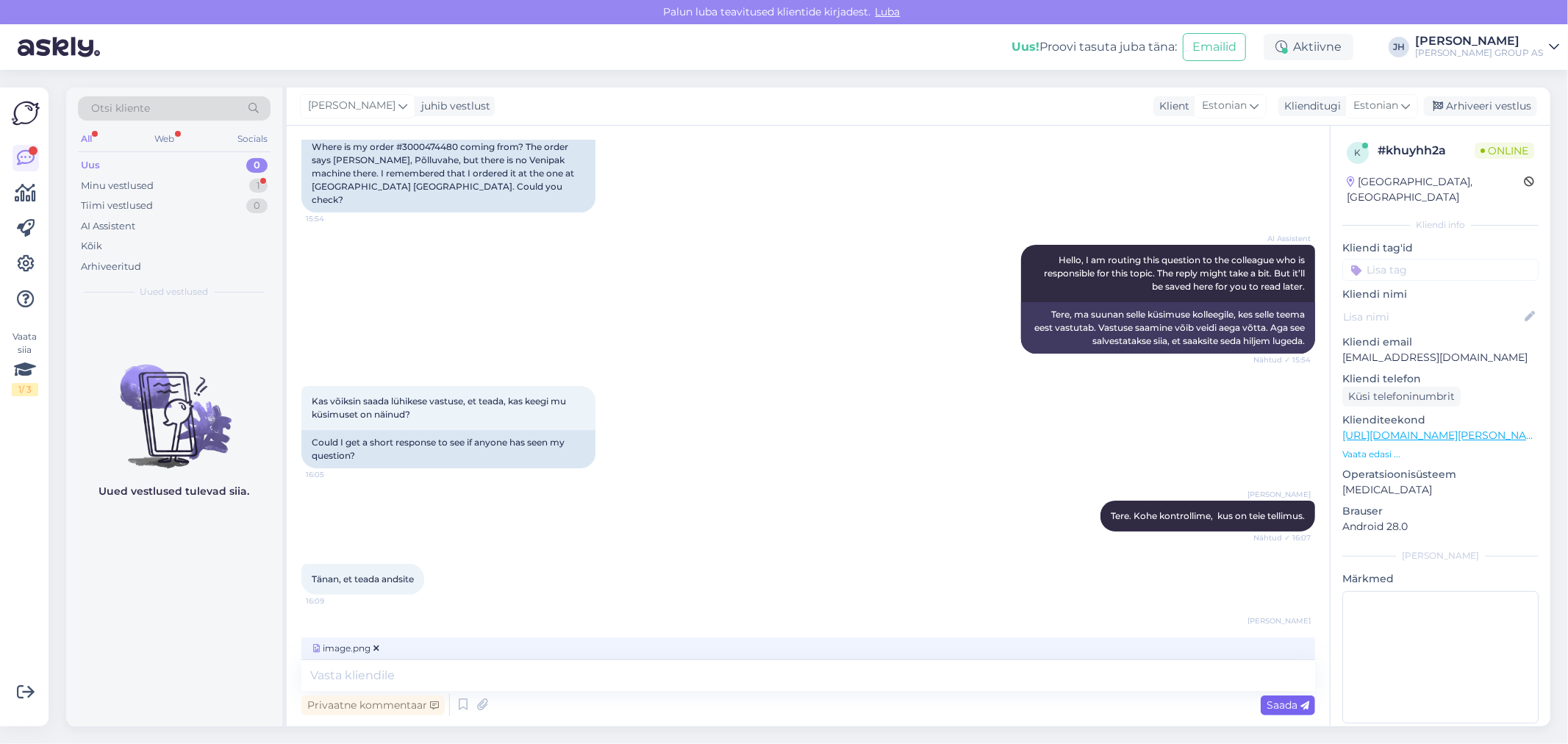
click at [1302, 701] on icon at bounding box center [1305, 706] width 9 height 9
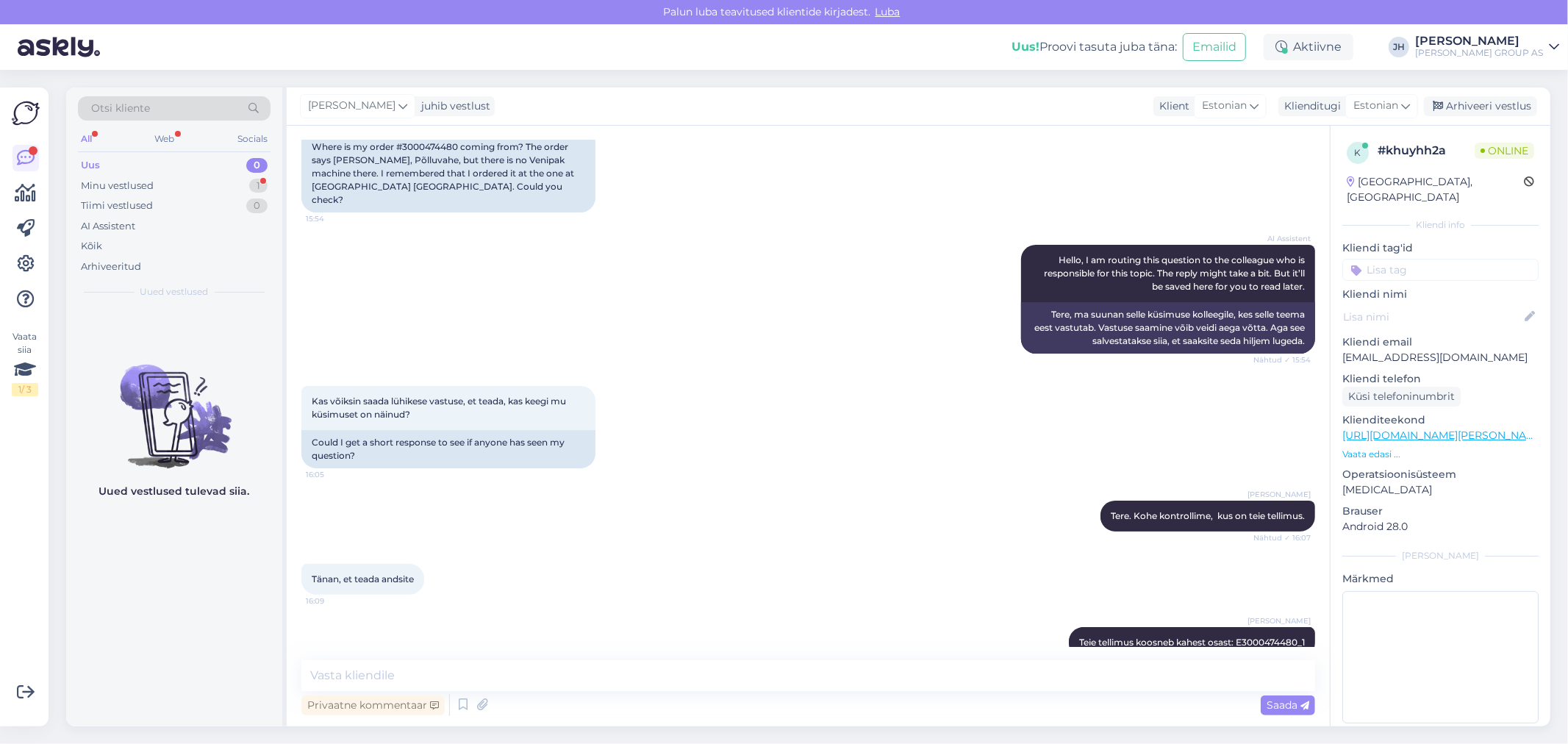
scroll to position [260, 0]
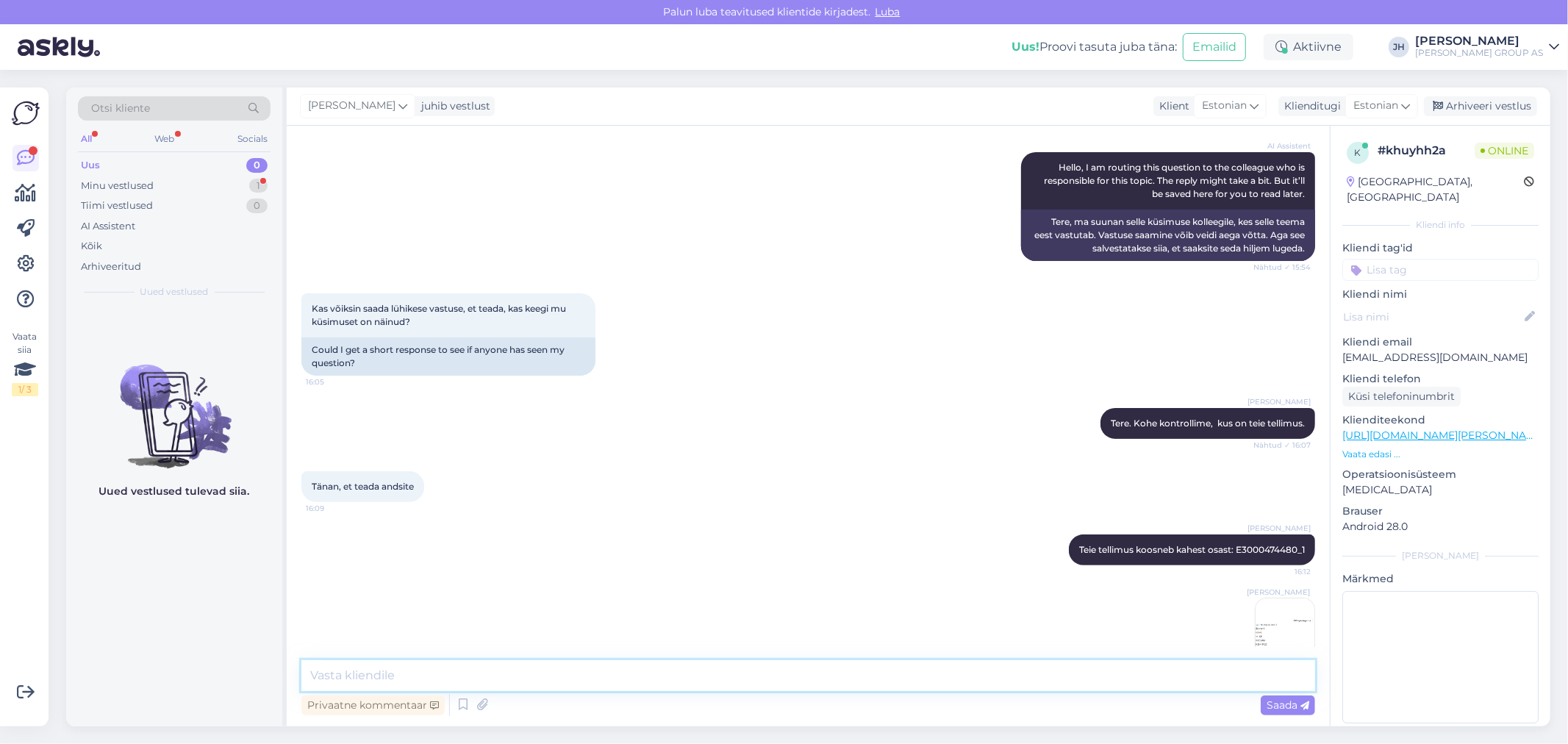
click at [456, 672] on textarea at bounding box center [808, 675] width 1013 height 31
click at [366, 669] on textarea "[PERSON_NAME]" at bounding box center [808, 675] width 1013 height 31
paste textarea "E3000474480_2"
type textarea "Ja E3000474480_2"
click at [1287, 699] on span "Saada" at bounding box center [1287, 705] width 43 height 13
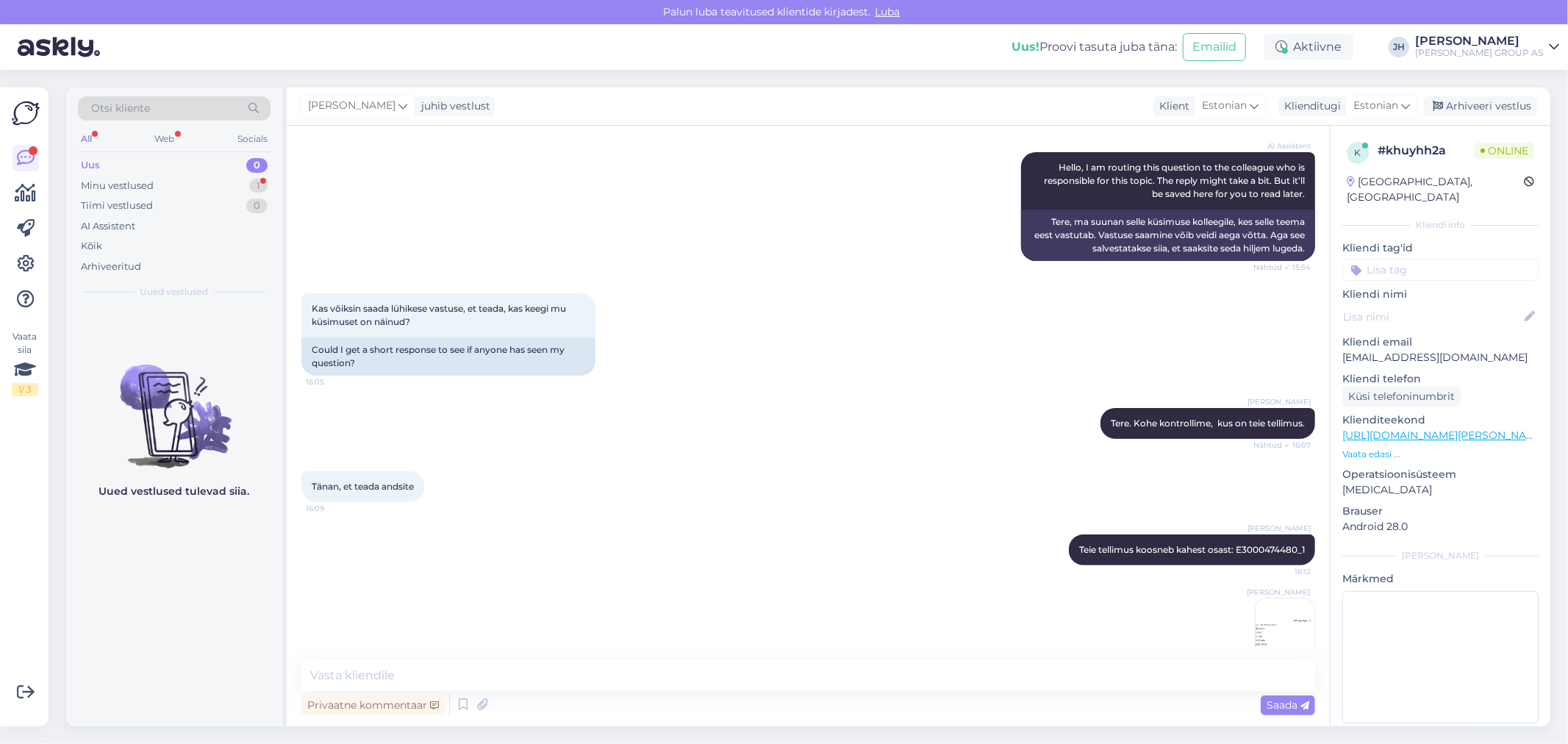
scroll to position [324, 0]
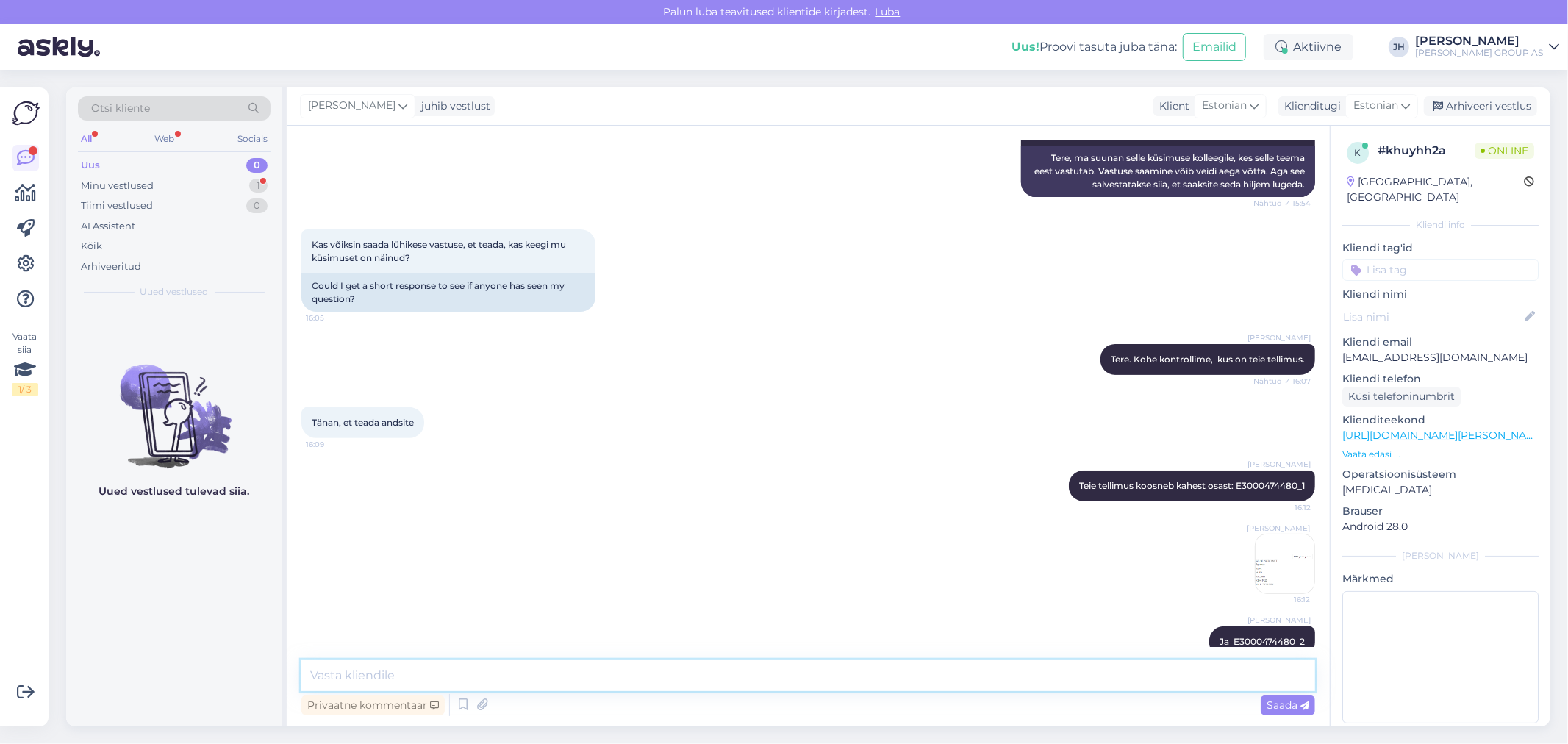
click at [416, 674] on textarea at bounding box center [808, 675] width 1013 height 31
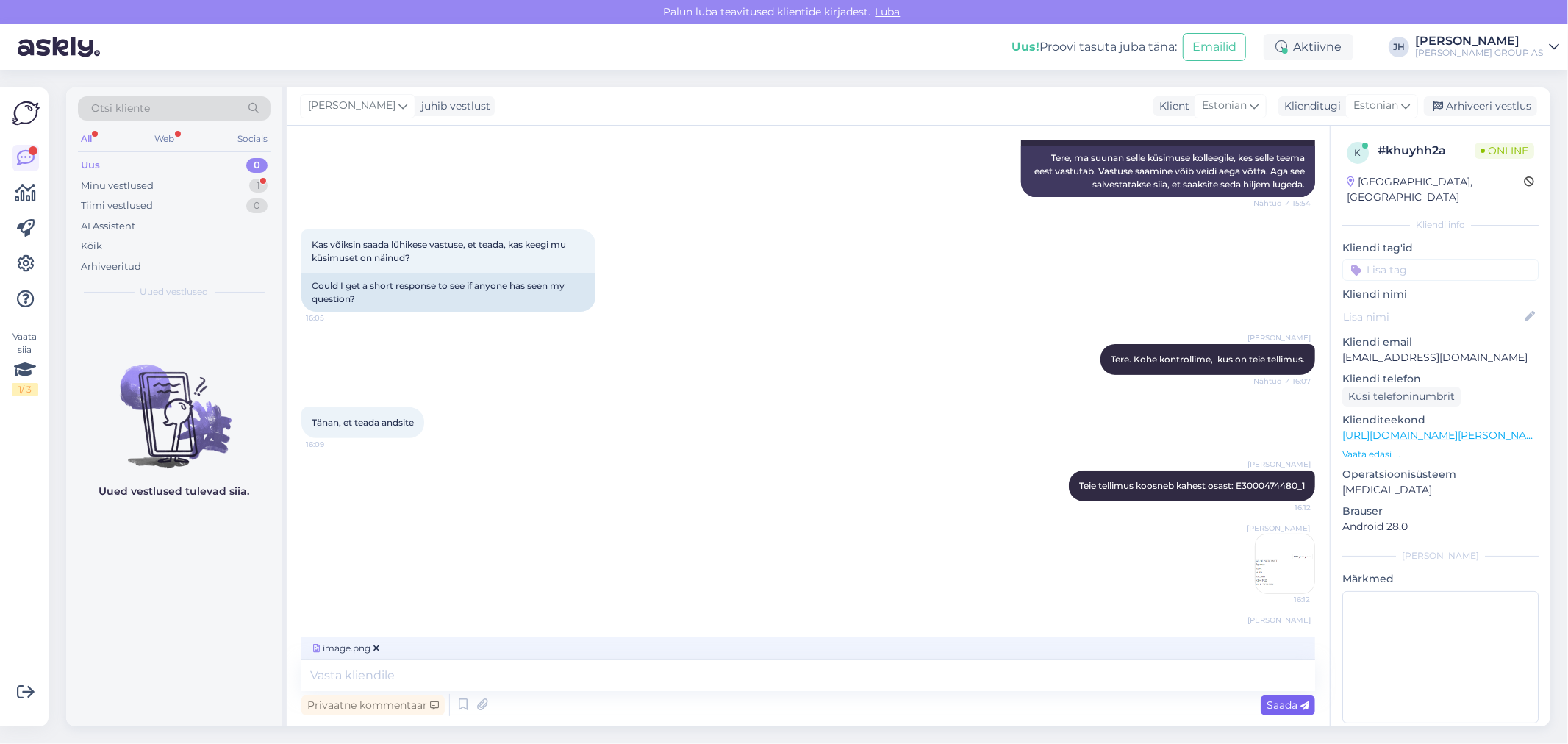
click at [1277, 707] on span "Saada" at bounding box center [1287, 705] width 43 height 13
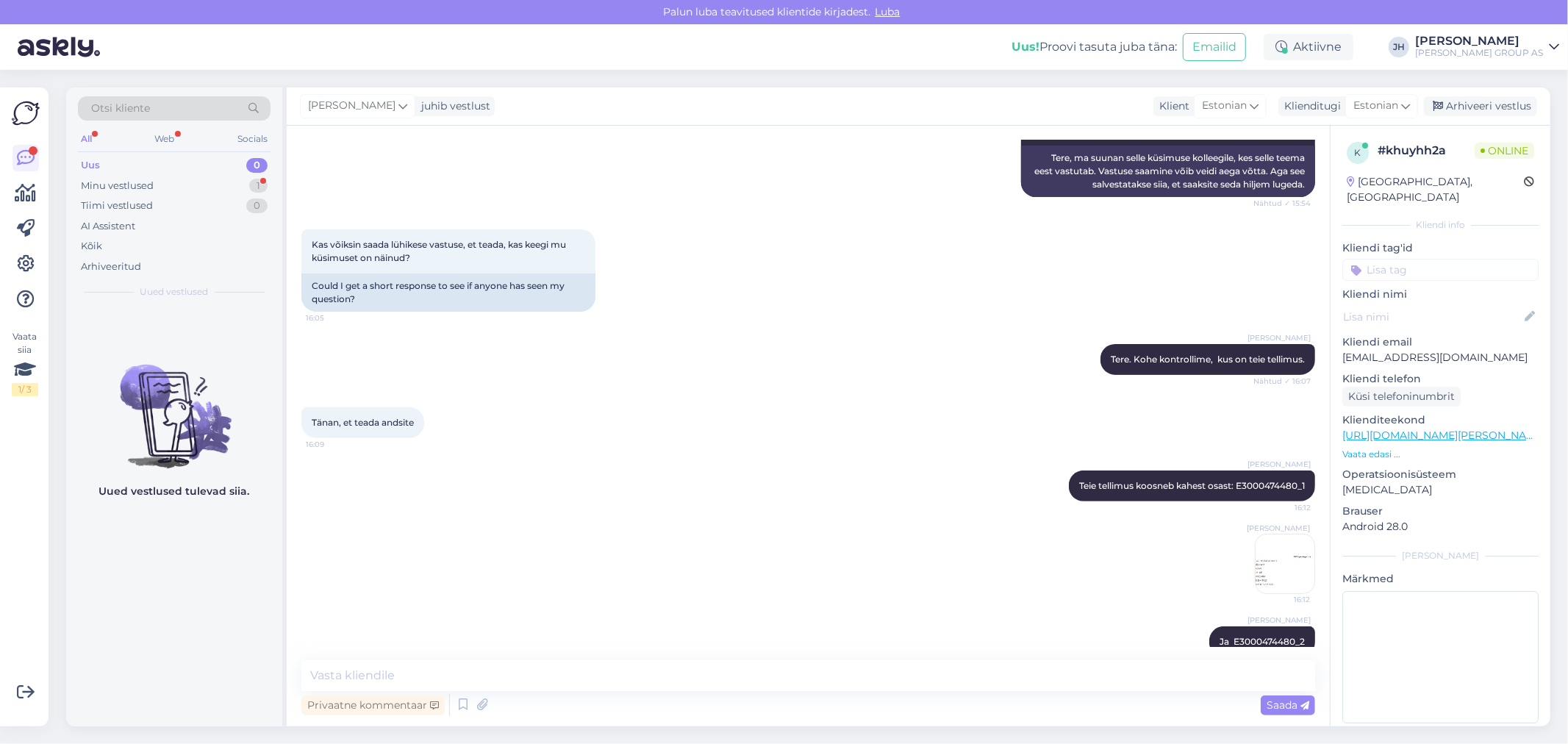
scroll to position [416, 0]
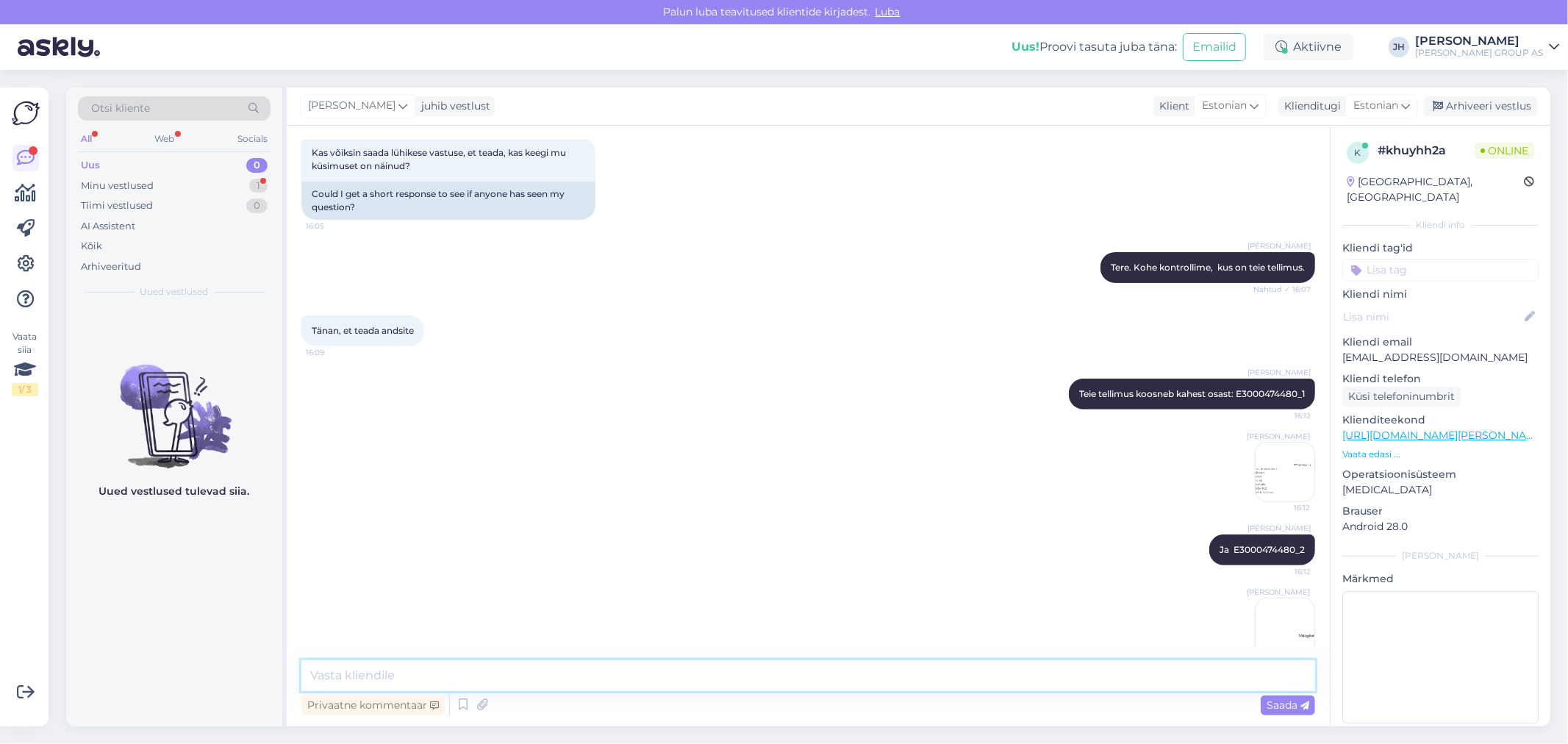
click at [434, 669] on textarea at bounding box center [808, 675] width 1013 height 31
click at [332, 677] on textarea at bounding box center [808, 675] width 1013 height 31
paste textarea "E3000474480_1"
click at [307, 675] on textarea "E3000474480_1" at bounding box center [808, 675] width 1013 height 31
click at [466, 673] on textarea "Tellimuse E3000474480_1" at bounding box center [808, 675] width 1013 height 31
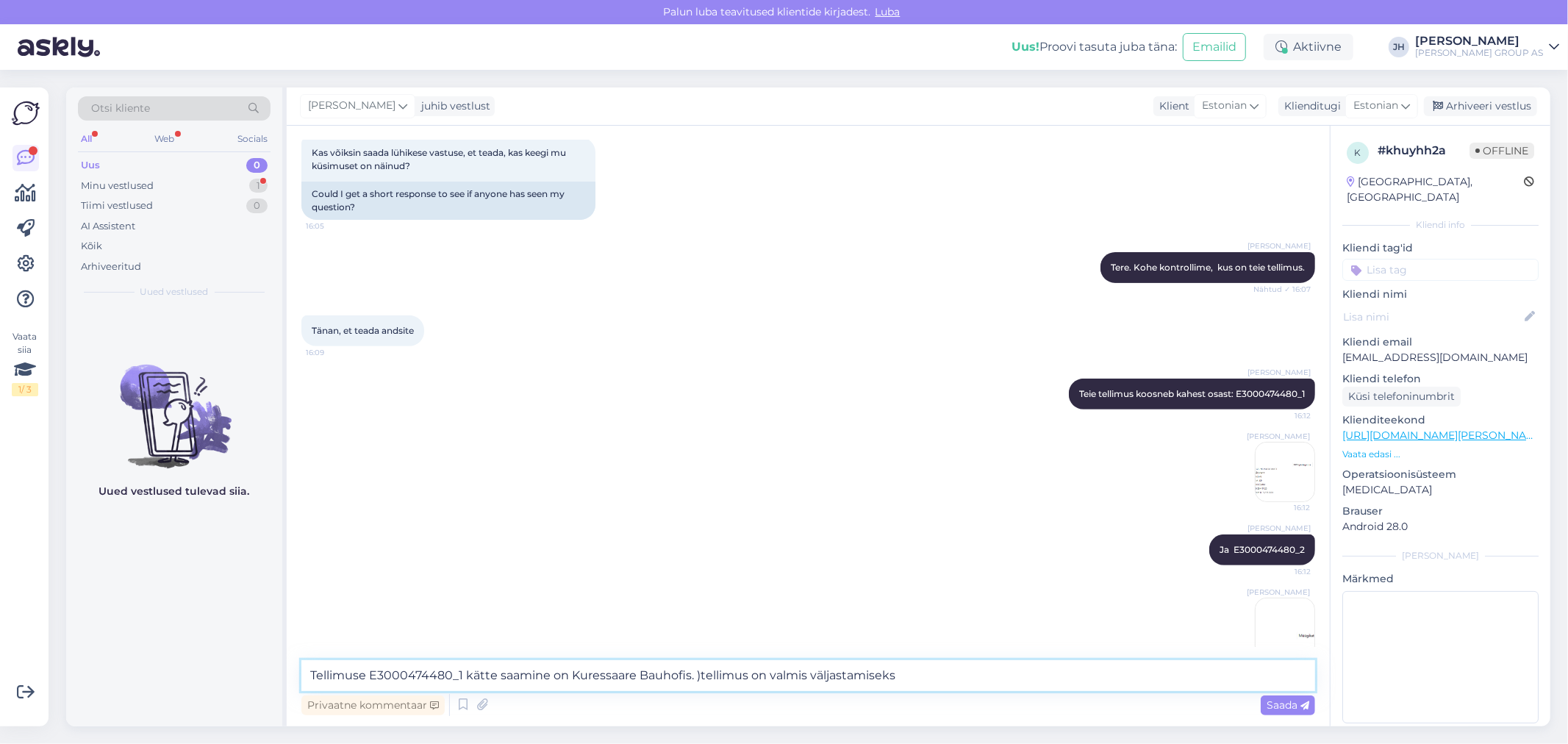
click at [696, 672] on textarea "Tellimuse E3000474480_1 kätte saamine on Kuressaare Bauhofis. )tellimus on valm…" at bounding box center [808, 675] width 1013 height 31
type textarea "Tellimuse E3000474480_1 kätte saamine on Kuressaare Bauhofis. tellimus on valmi…"
click at [1291, 699] on span "Saada" at bounding box center [1287, 705] width 43 height 13
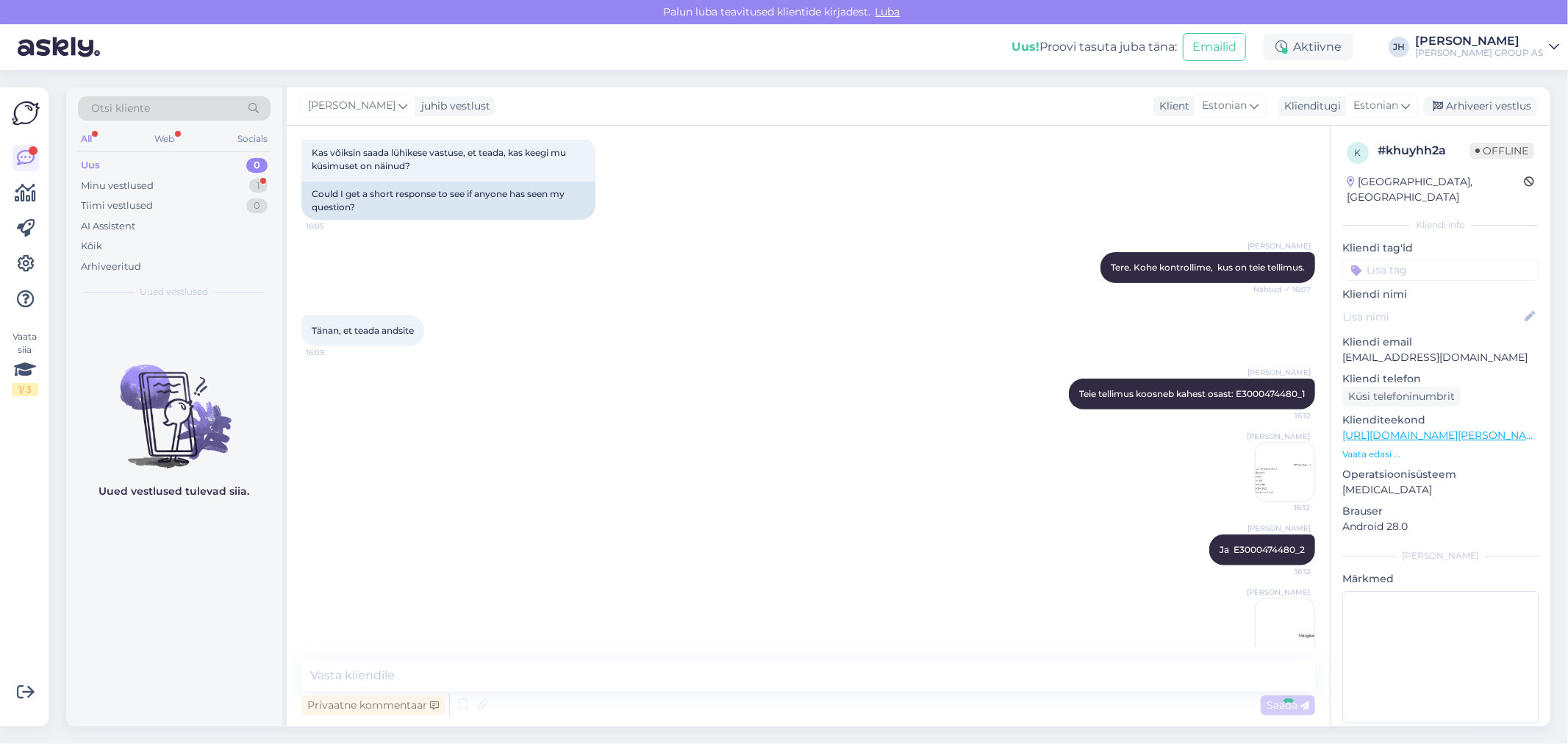
scroll to position [493, 0]
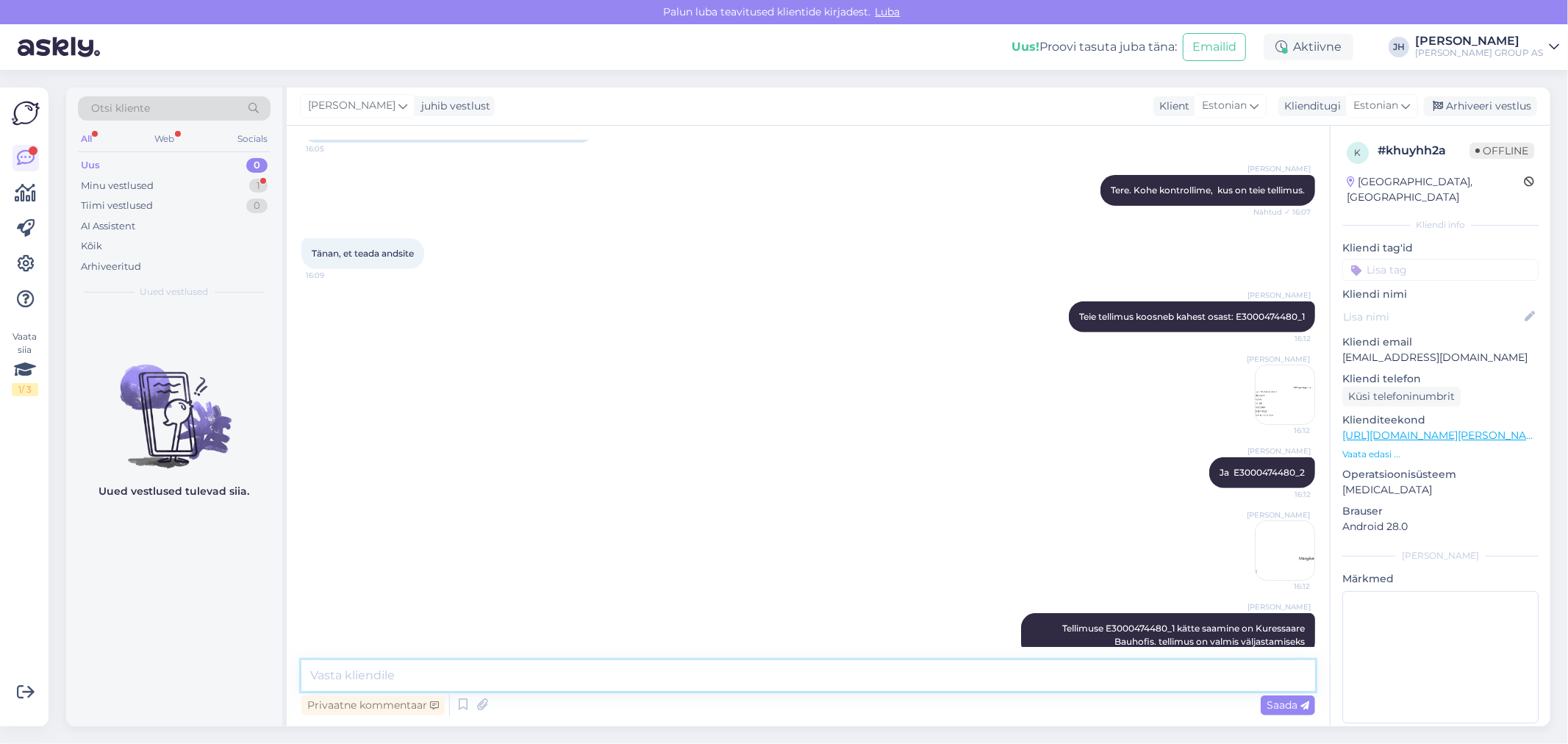
click at [391, 666] on textarea at bounding box center [808, 675] width 1013 height 31
drag, startPoint x: 401, startPoint y: 677, endPoint x: 408, endPoint y: 674, distance: 7.6
click at [401, 677] on textarea "Tellimuse" at bounding box center [808, 675] width 1013 height 31
paste textarea "E3000474480_2"
click at [365, 672] on textarea "Tellimuse E3000474480_2" at bounding box center [808, 675] width 1013 height 31
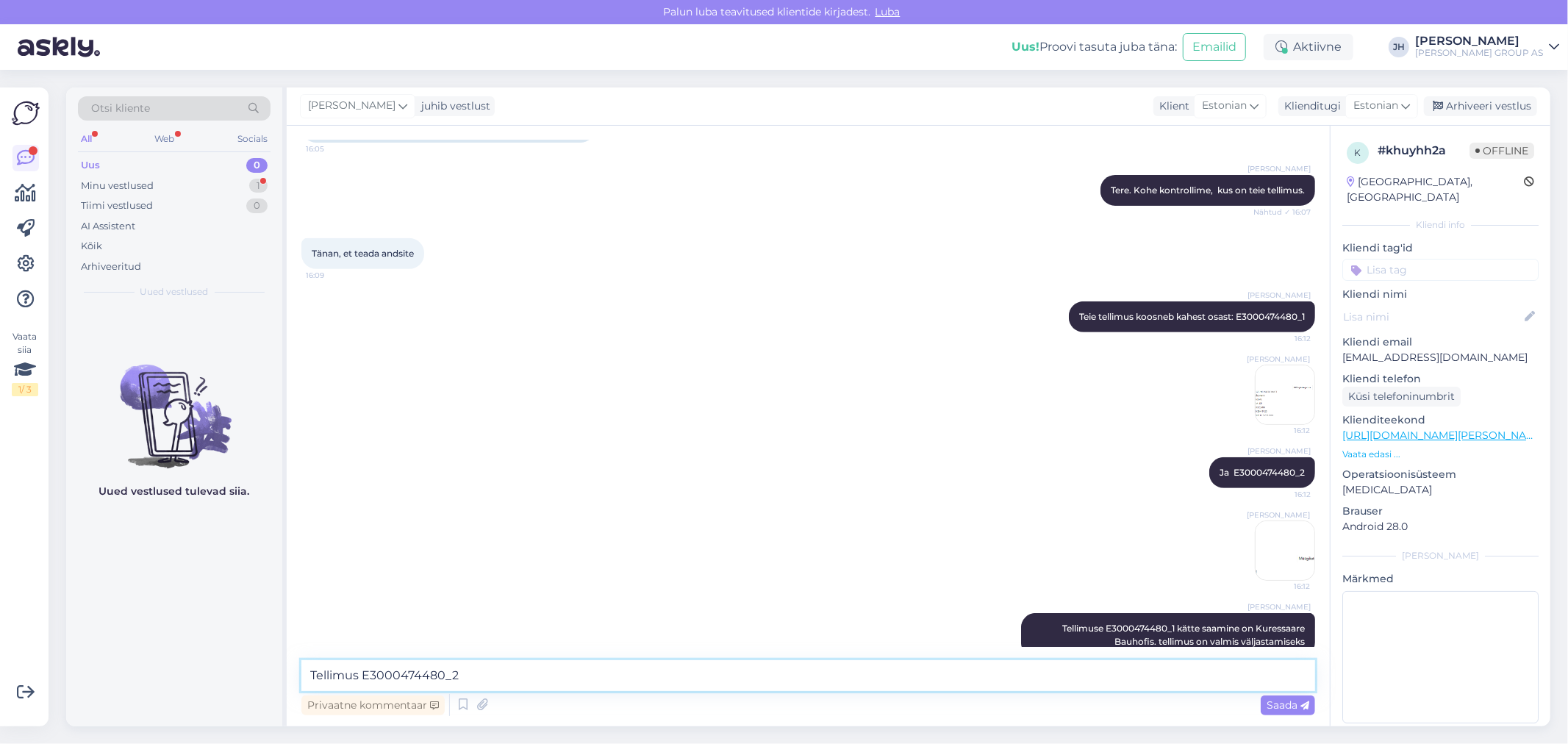
click at [469, 673] on textarea "Tellimus E3000474480_2" at bounding box center [808, 675] width 1013 height 31
click at [357, 674] on textarea "Tellimus E3000474480_2" at bounding box center [808, 675] width 1013 height 31
click at [483, 672] on textarea "Tellimuse E3000474480_2" at bounding box center [808, 675] width 1013 height 31
paste textarea "[STREET_ADDRESS]"
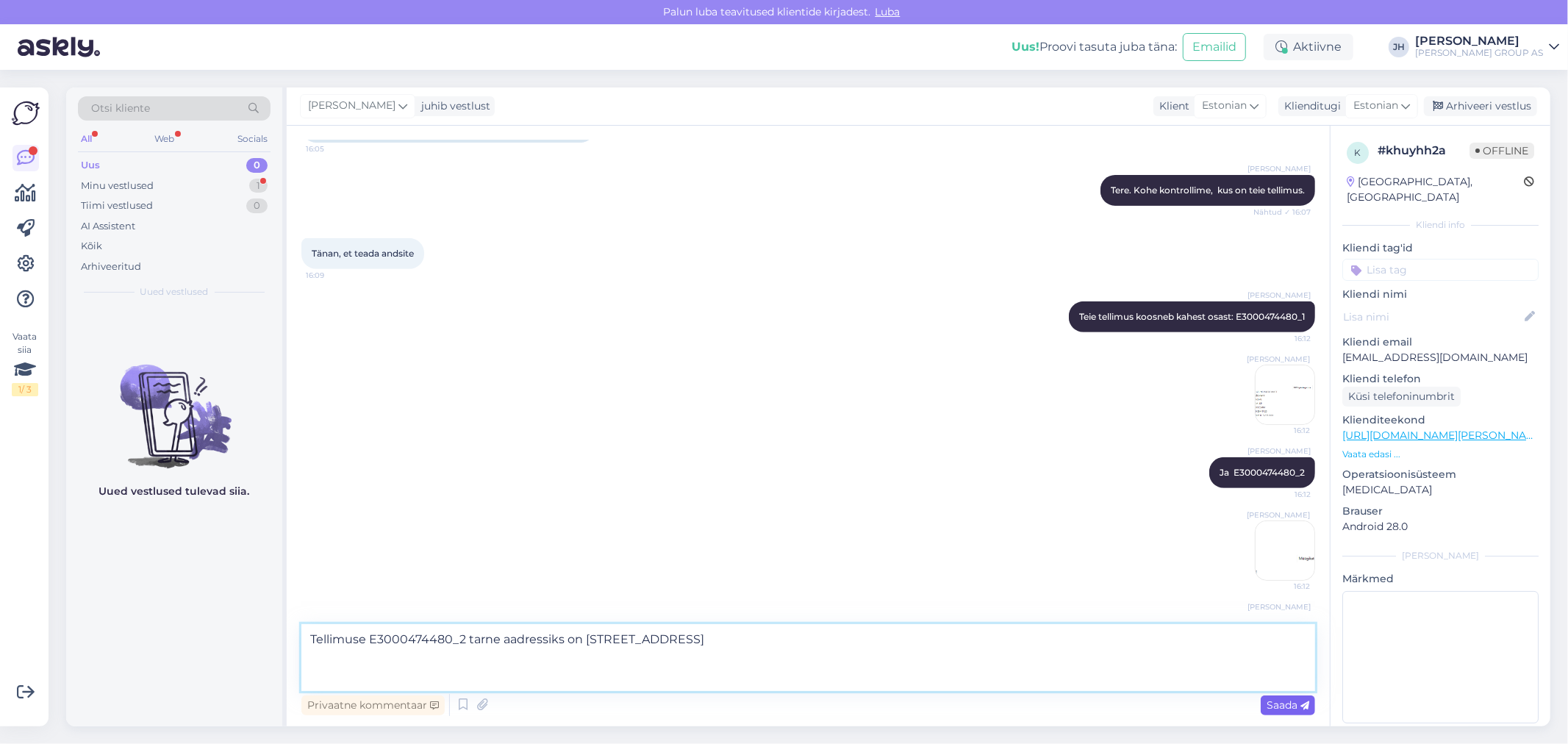
type textarea "Tellimuse E3000474480_2 tarne aadressiks on [STREET_ADDRESS]"
click at [1291, 701] on span "Saada" at bounding box center [1287, 705] width 43 height 13
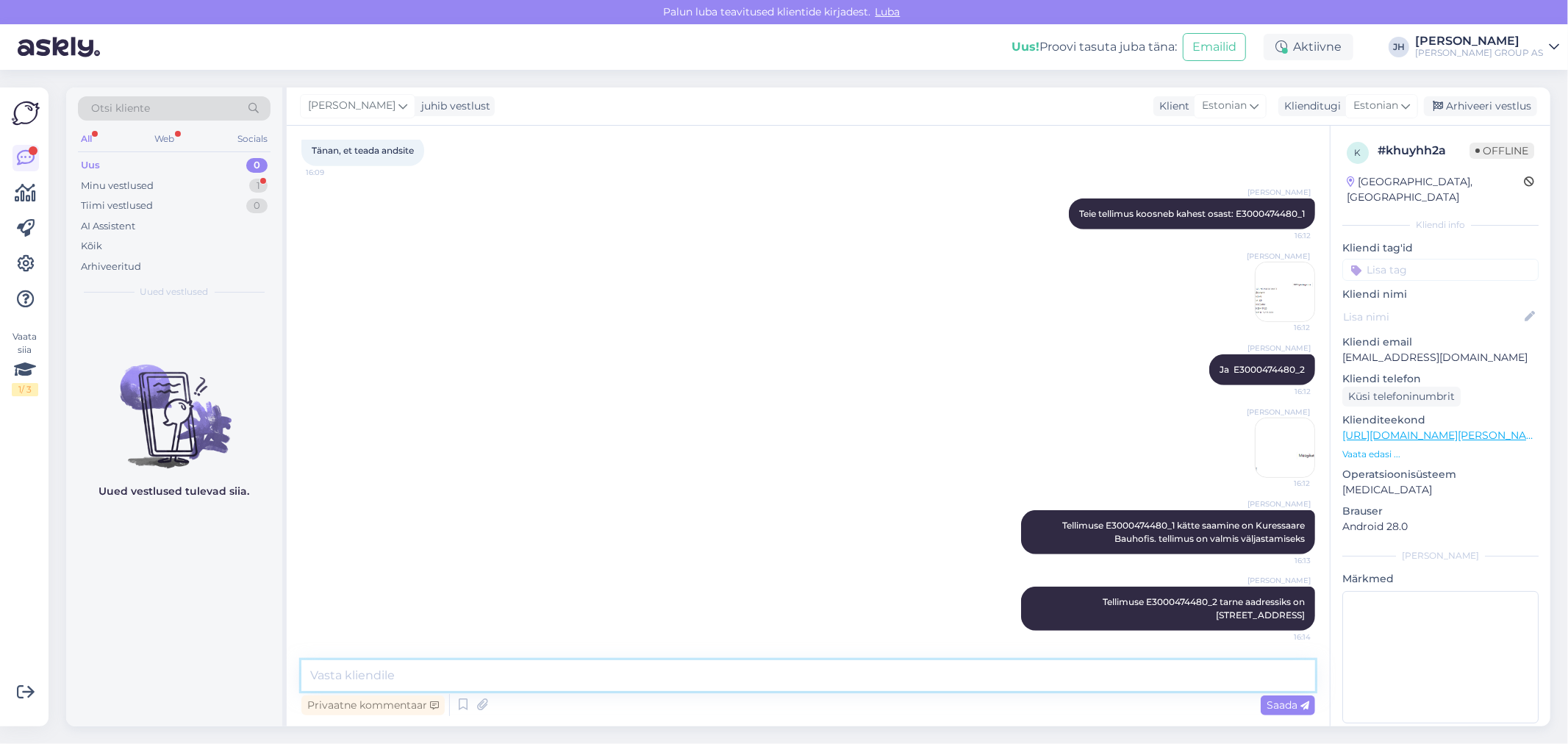
click at [373, 680] on textarea at bounding box center [808, 675] width 1013 height 31
type textarea "S"
click at [408, 674] on textarea at bounding box center [808, 675] width 1013 height 31
paste textarea "V29774E0035898"
click at [309, 671] on textarea "V29774E0035898" at bounding box center [808, 675] width 1013 height 31
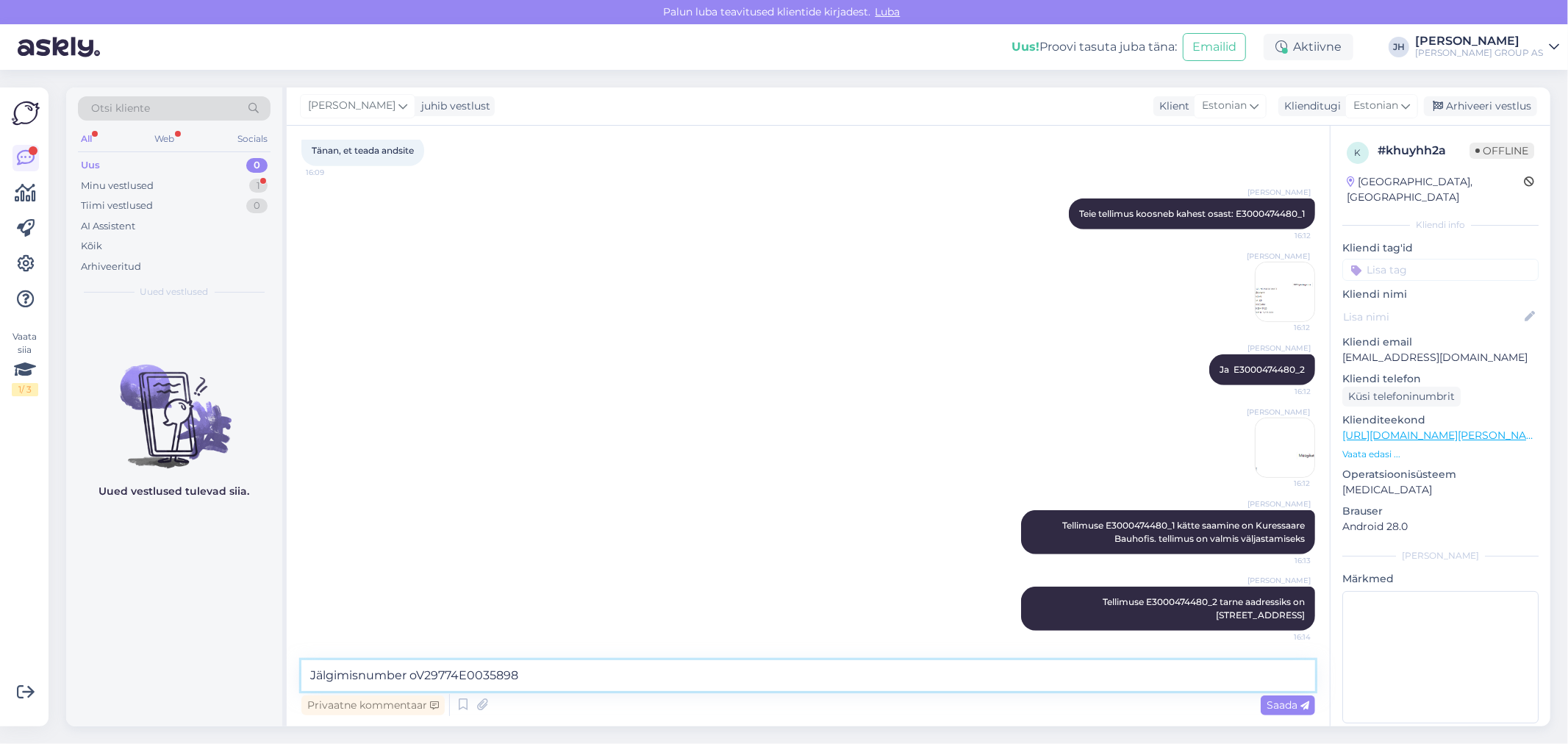
type textarea "Jälgimisnumber onV29774E0035898"
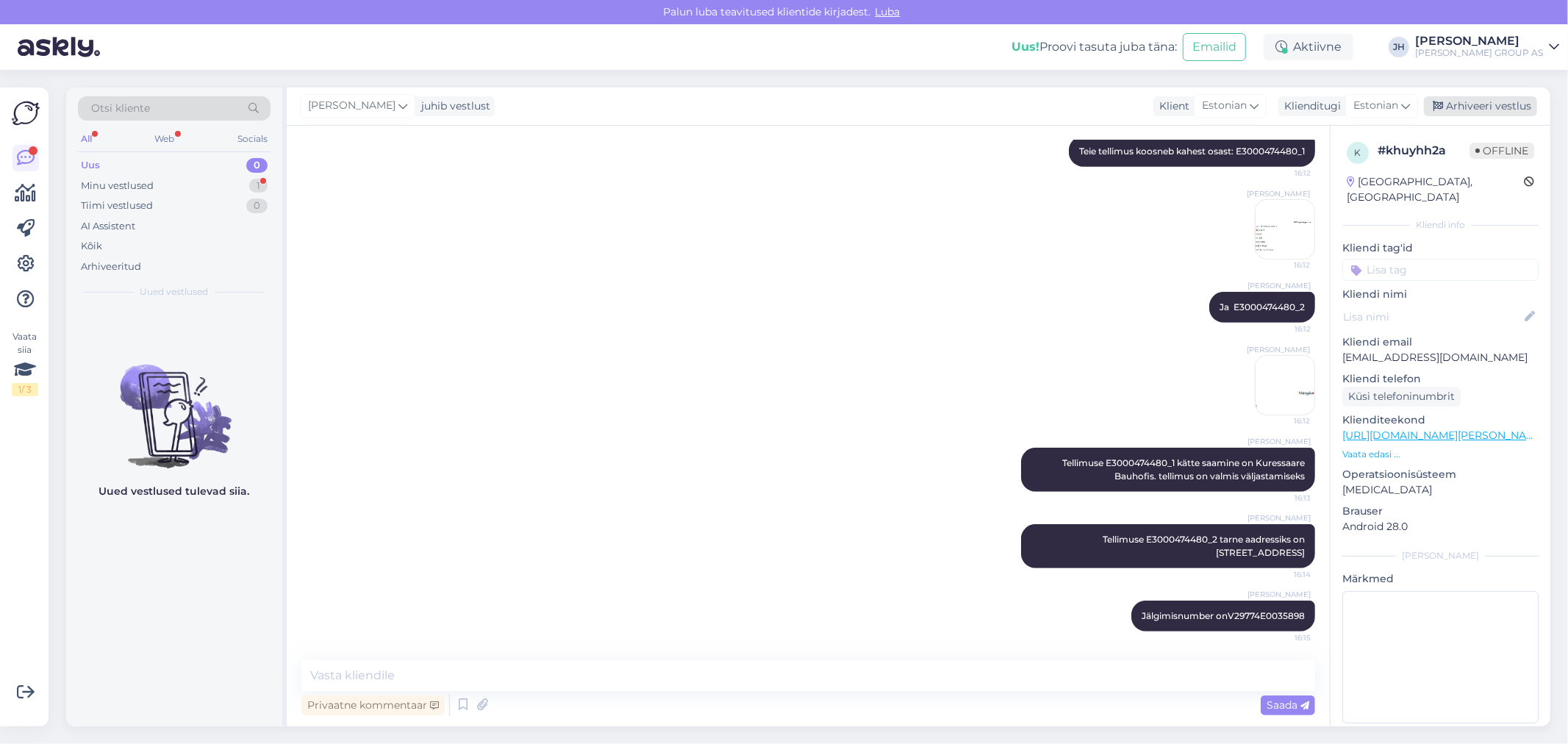
click at [1489, 104] on div "Arhiveeri vestlus" at bounding box center [1480, 106] width 113 height 20
